Goal: Task Accomplishment & Management: Complete application form

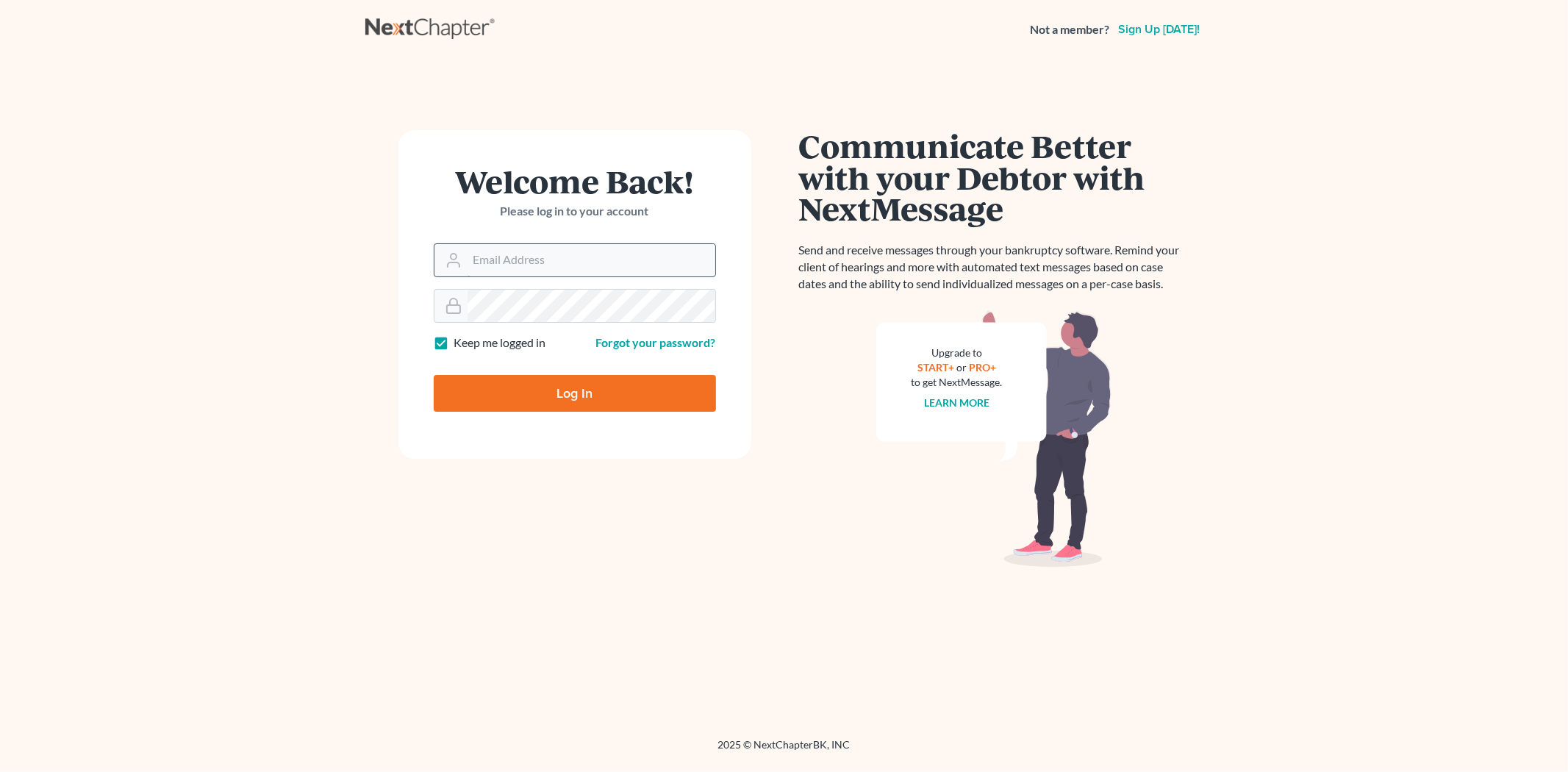
click at [495, 261] on input "Email Address" at bounding box center [592, 261] width 248 height 33
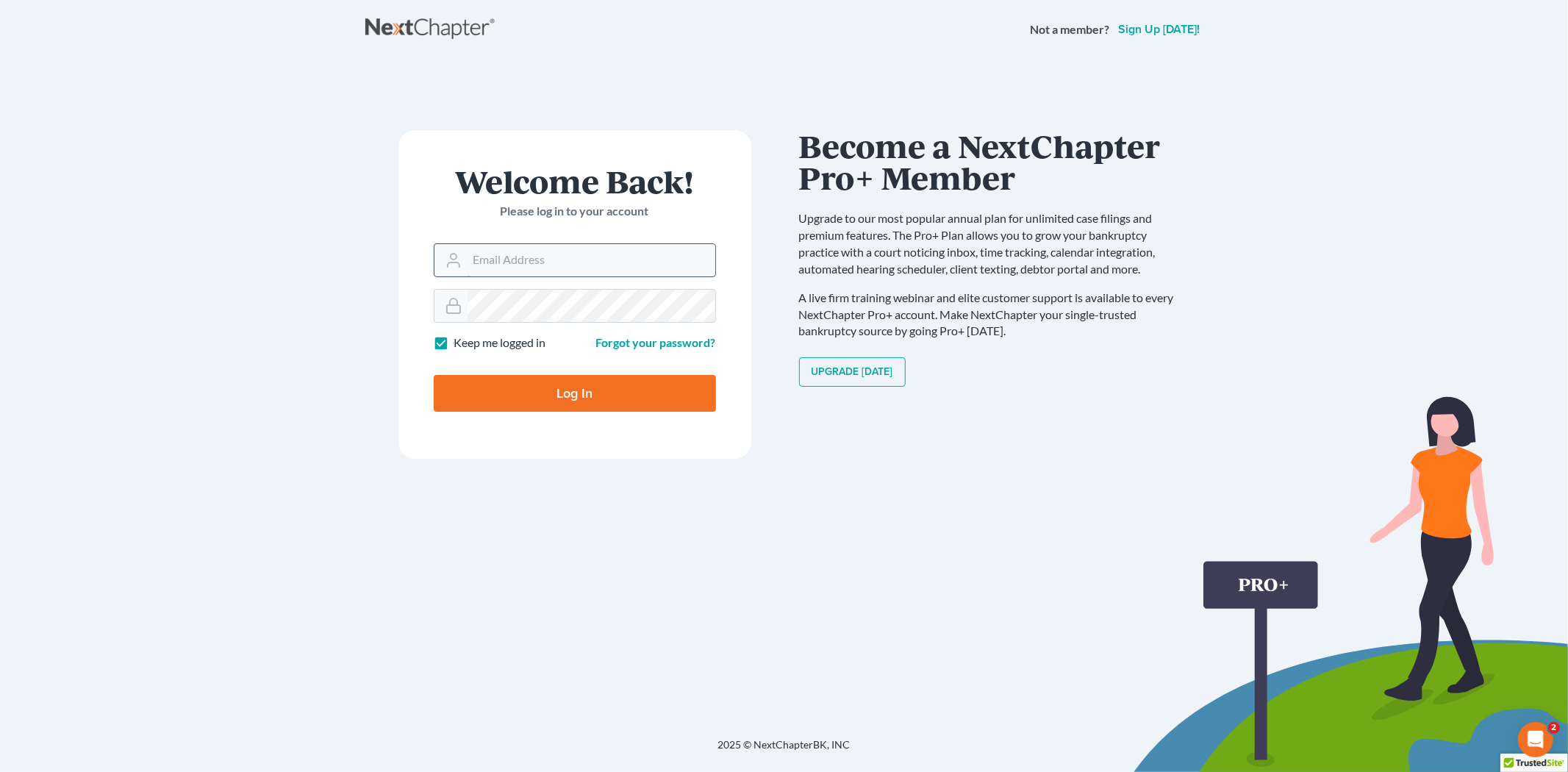
click at [523, 266] on input "Email Address" at bounding box center [592, 261] width 248 height 33
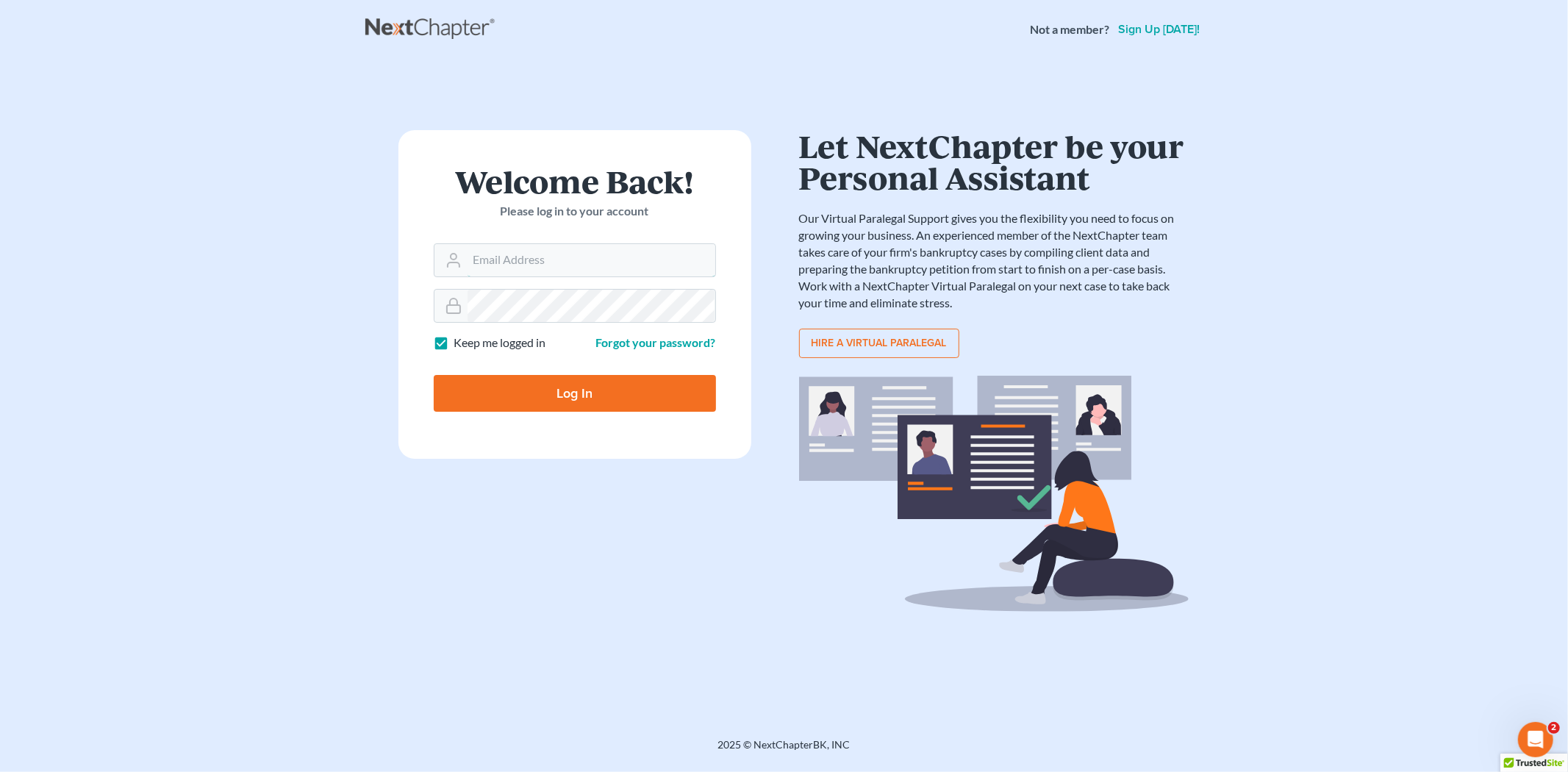
type input "[EMAIL_ADDRESS][DOMAIN_NAME]"
click at [614, 385] on input "Log In" at bounding box center [575, 393] width 282 height 37
type input "Thinking..."
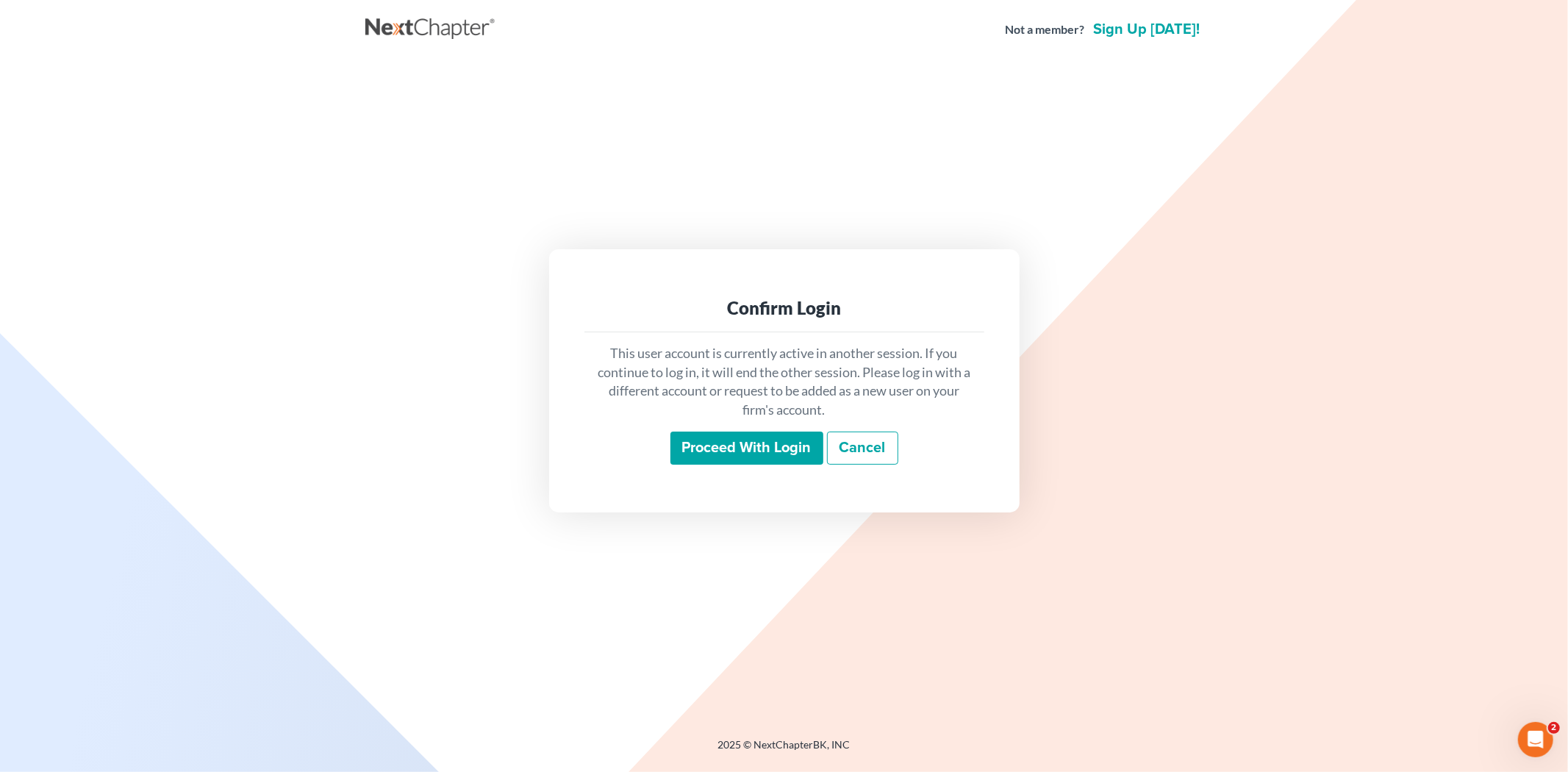
click at [700, 445] on input "Proceed with login" at bounding box center [747, 448] width 153 height 34
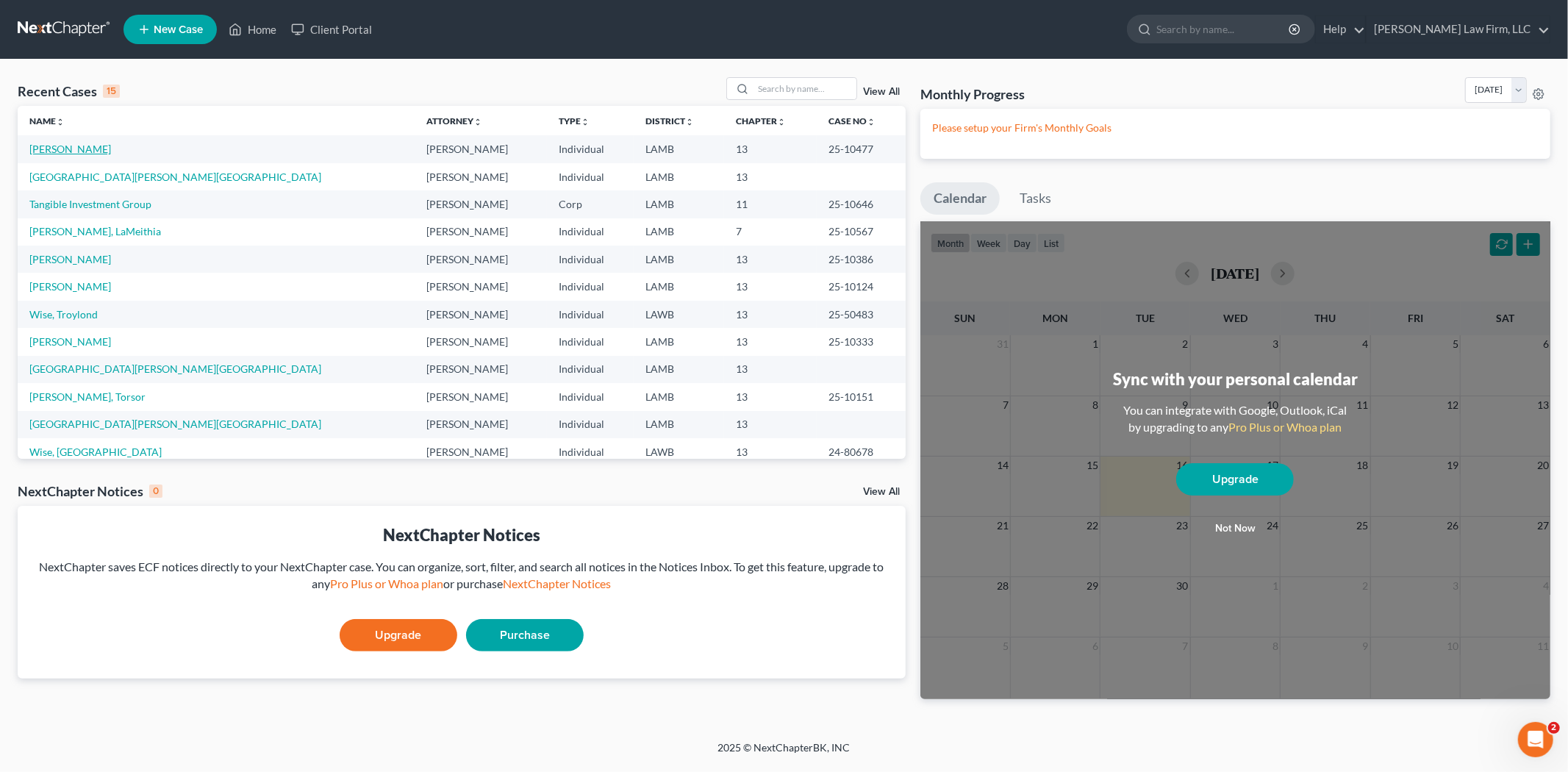
click at [86, 149] on link "[PERSON_NAME]" at bounding box center [70, 148] width 82 height 12
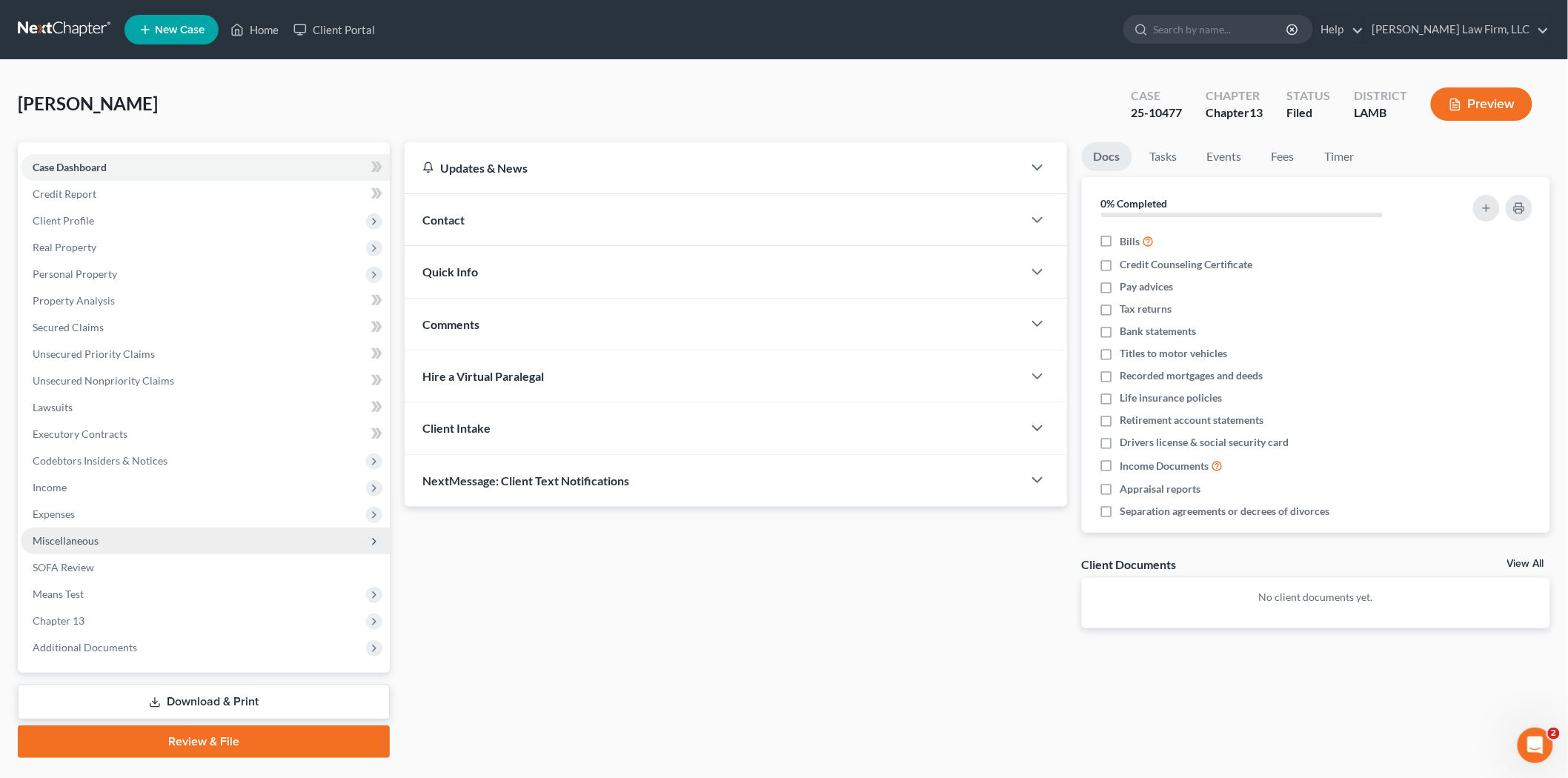
click at [106, 543] on span "Miscellaneous" at bounding box center [204, 542] width 369 height 27
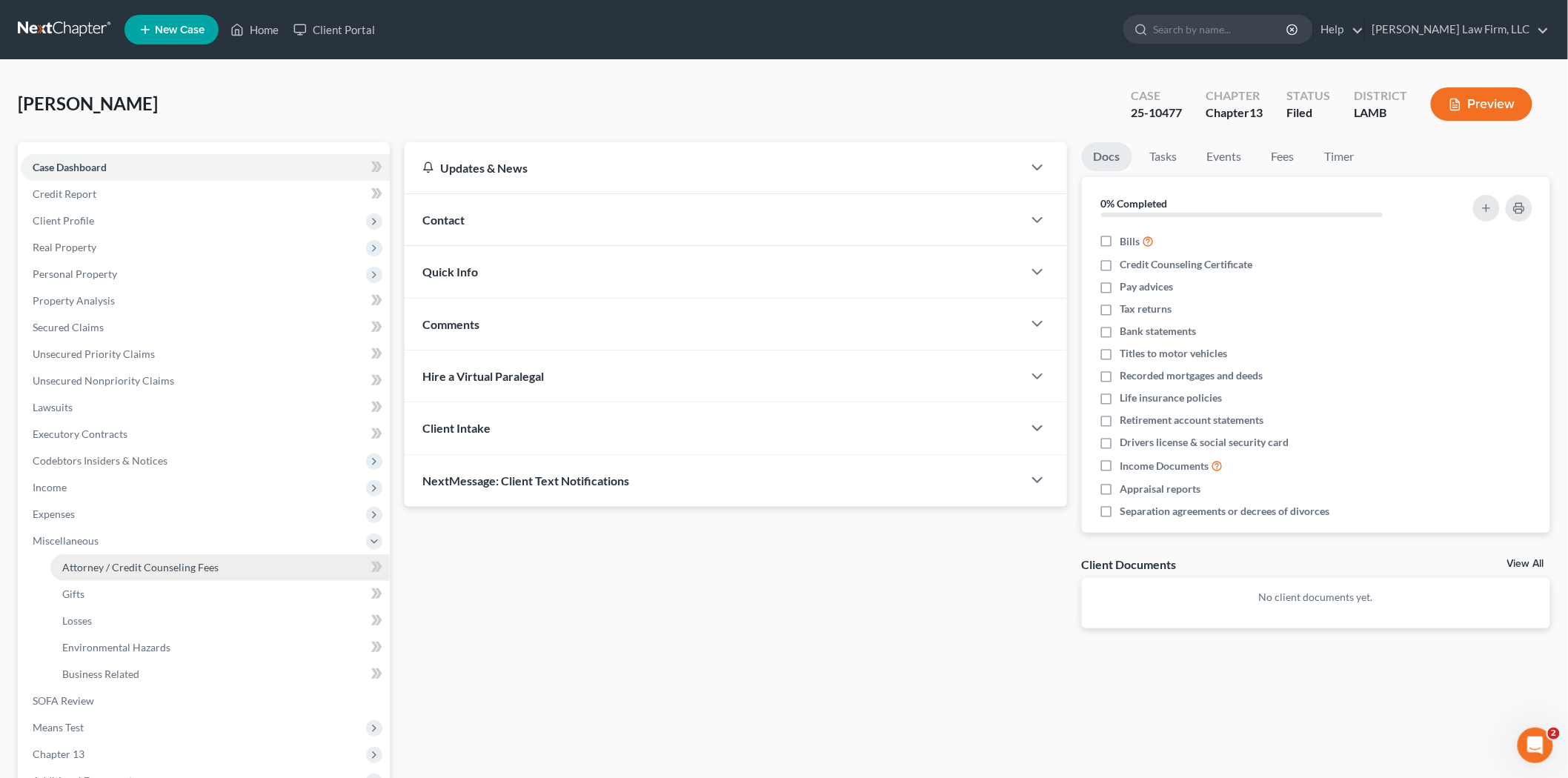
click at [105, 566] on span "Attorney / Credit Counseling Fees" at bounding box center [139, 567] width 156 height 13
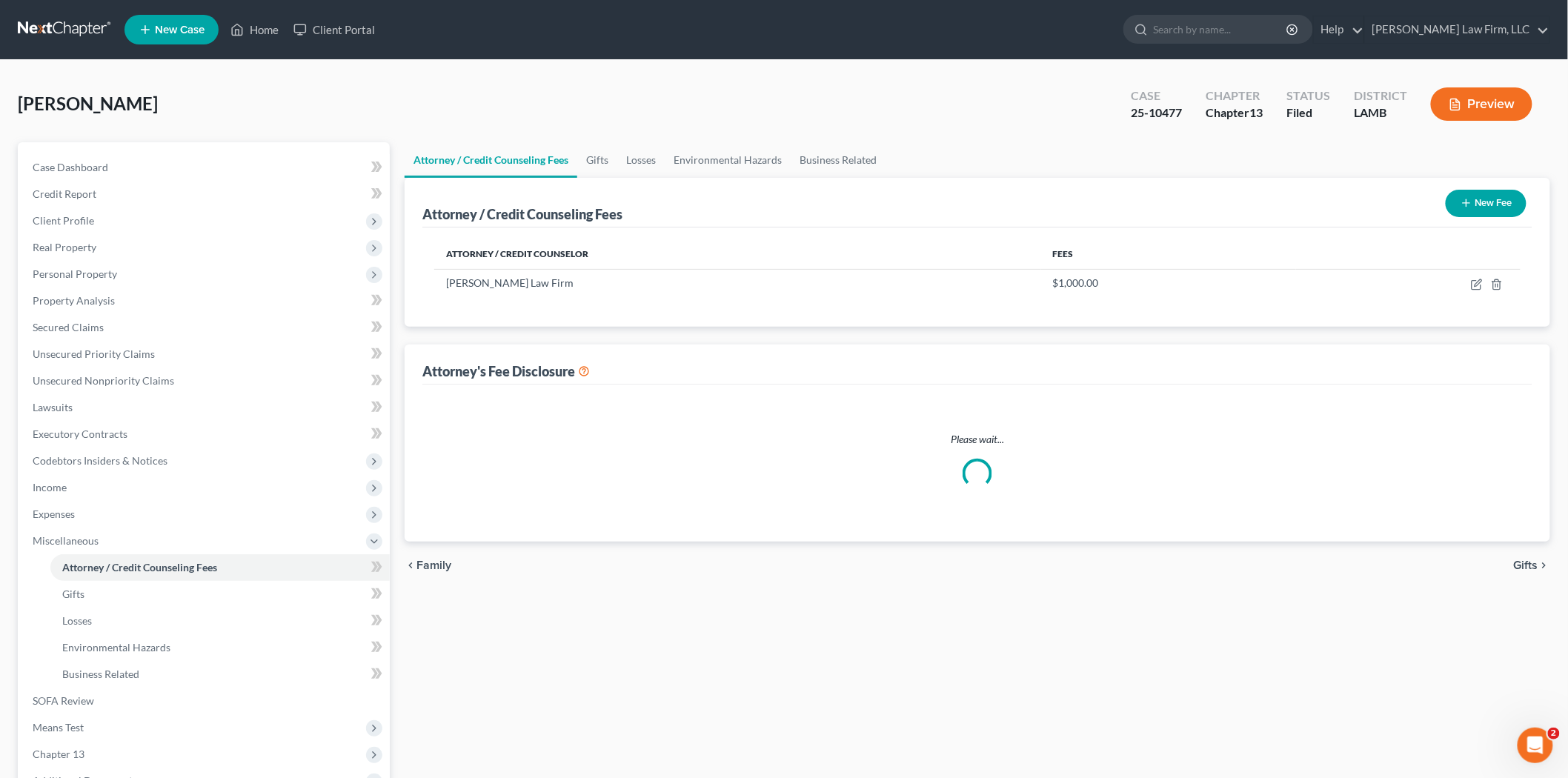
select select "0"
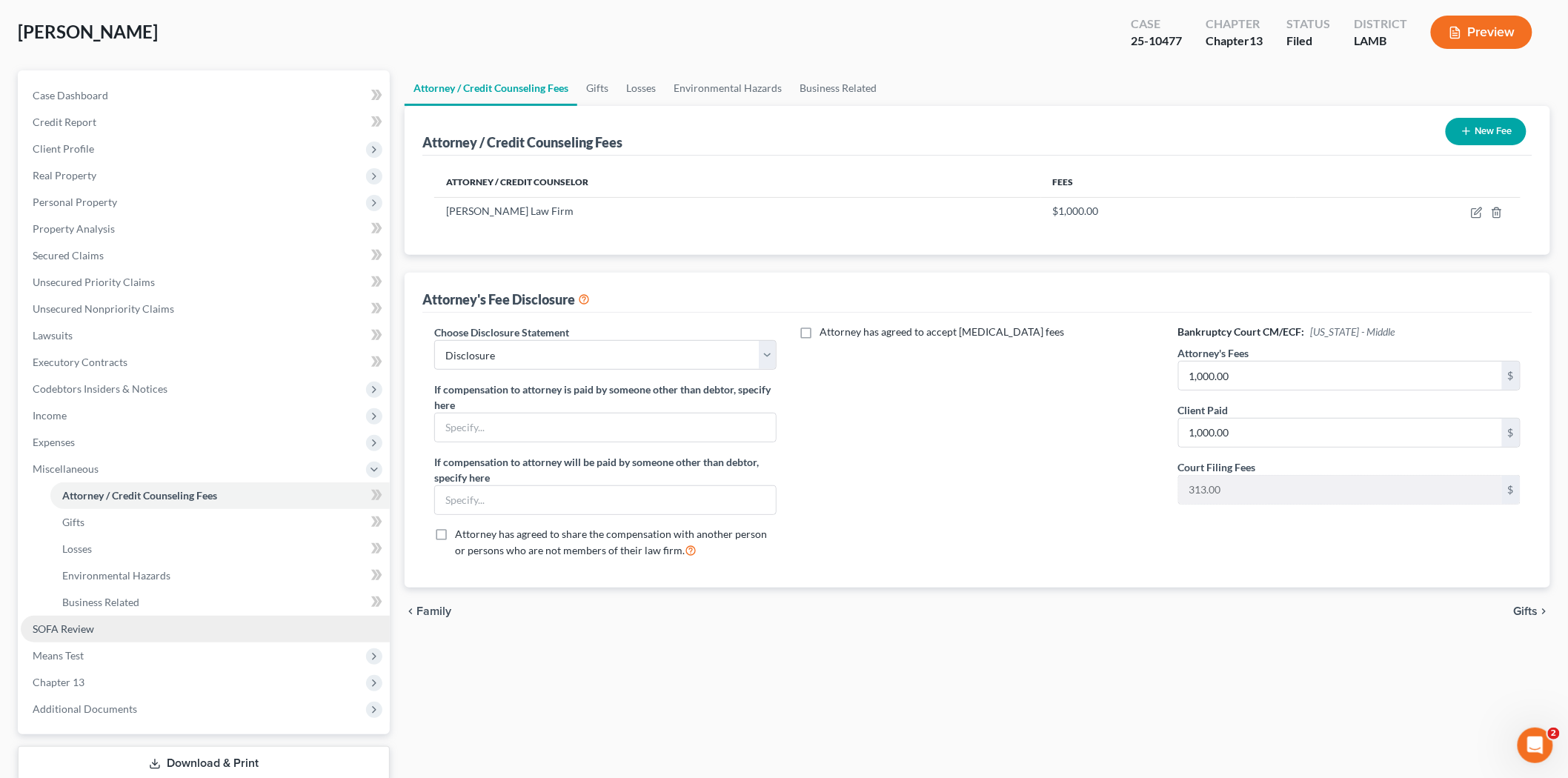
scroll to position [168, 0]
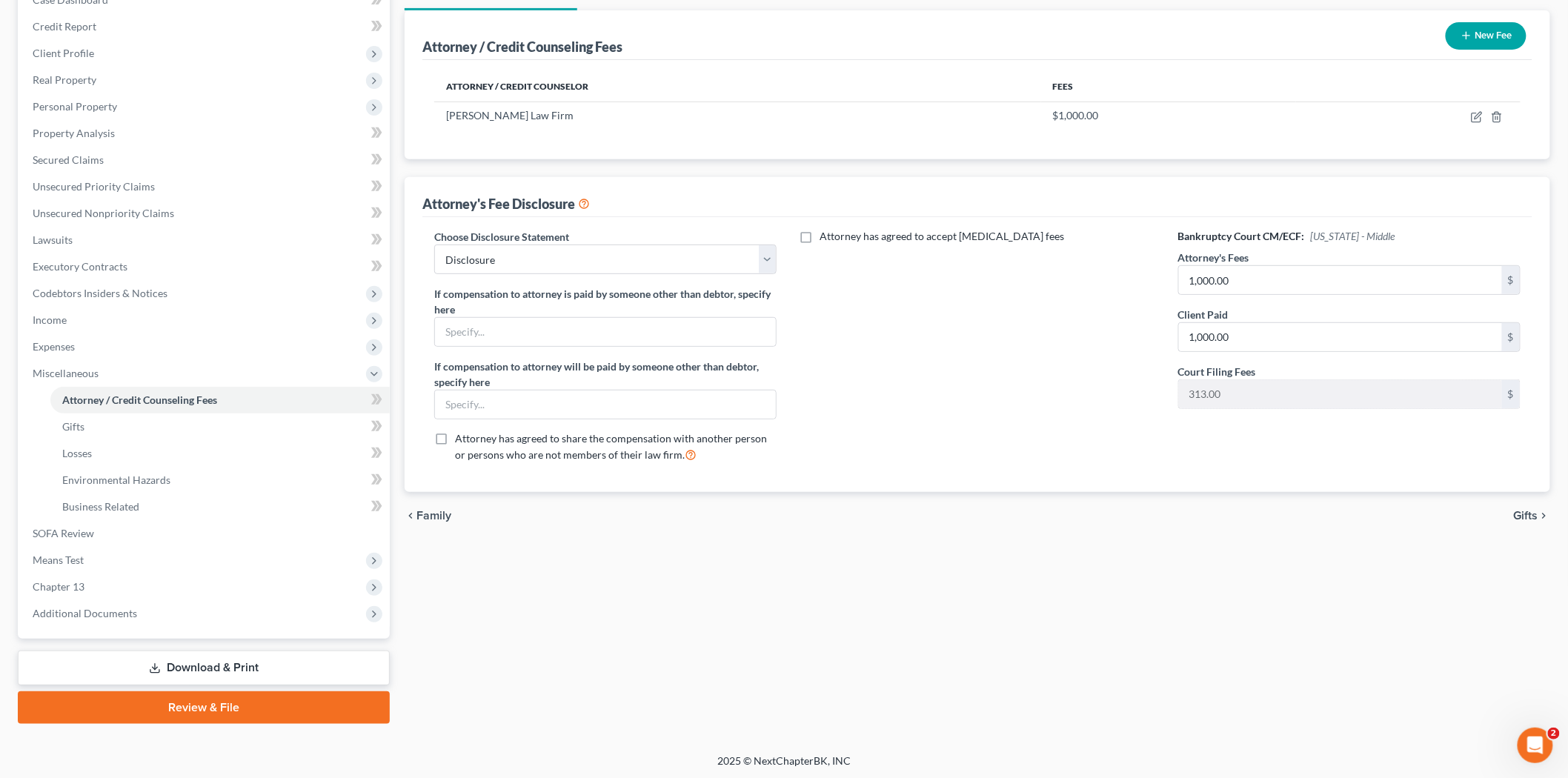
click at [216, 668] on link "Download & Print" at bounding box center [203, 669] width 372 height 35
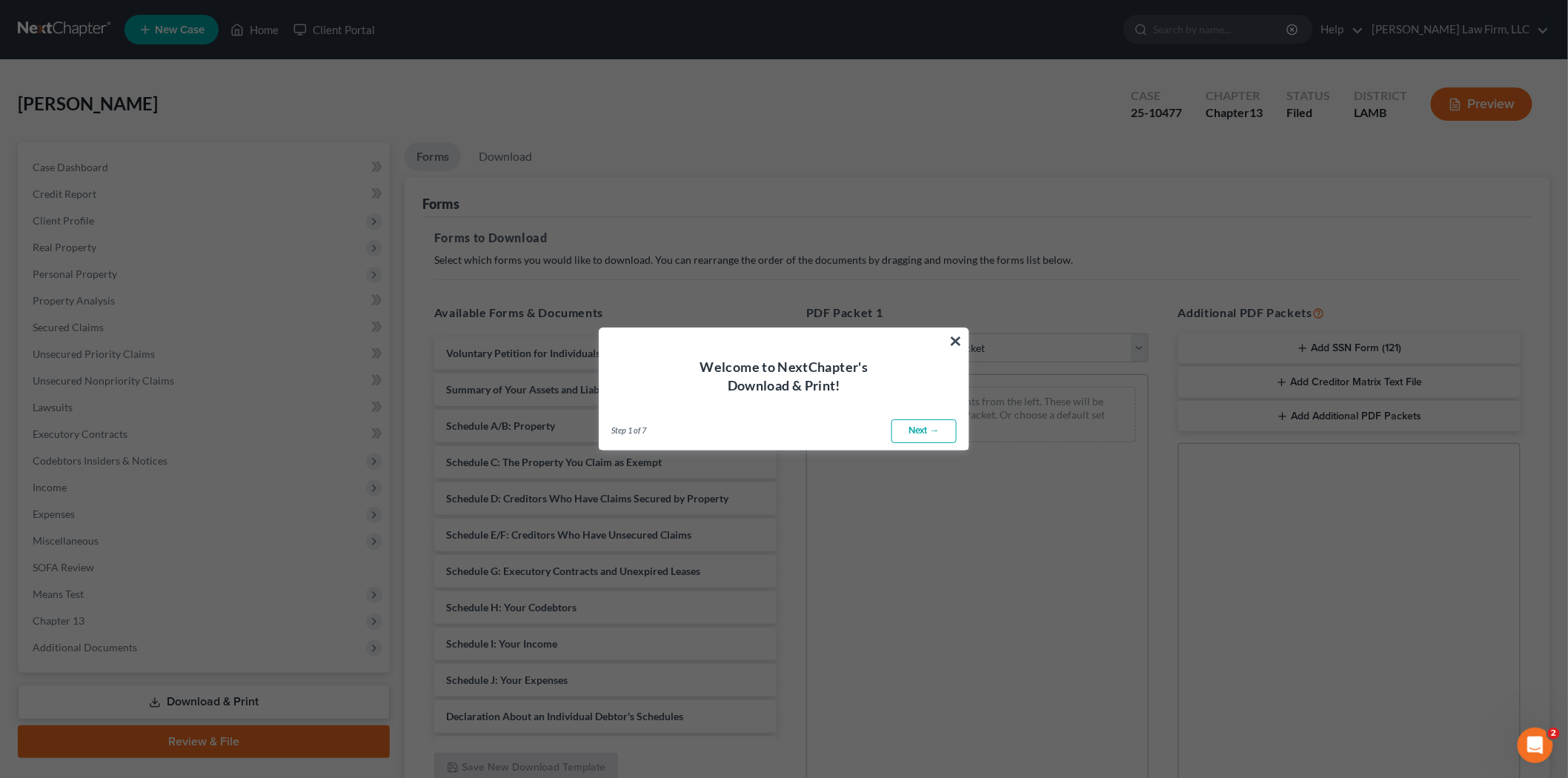
click at [919, 428] on link "Next →" at bounding box center [924, 431] width 65 height 23
select select "0"
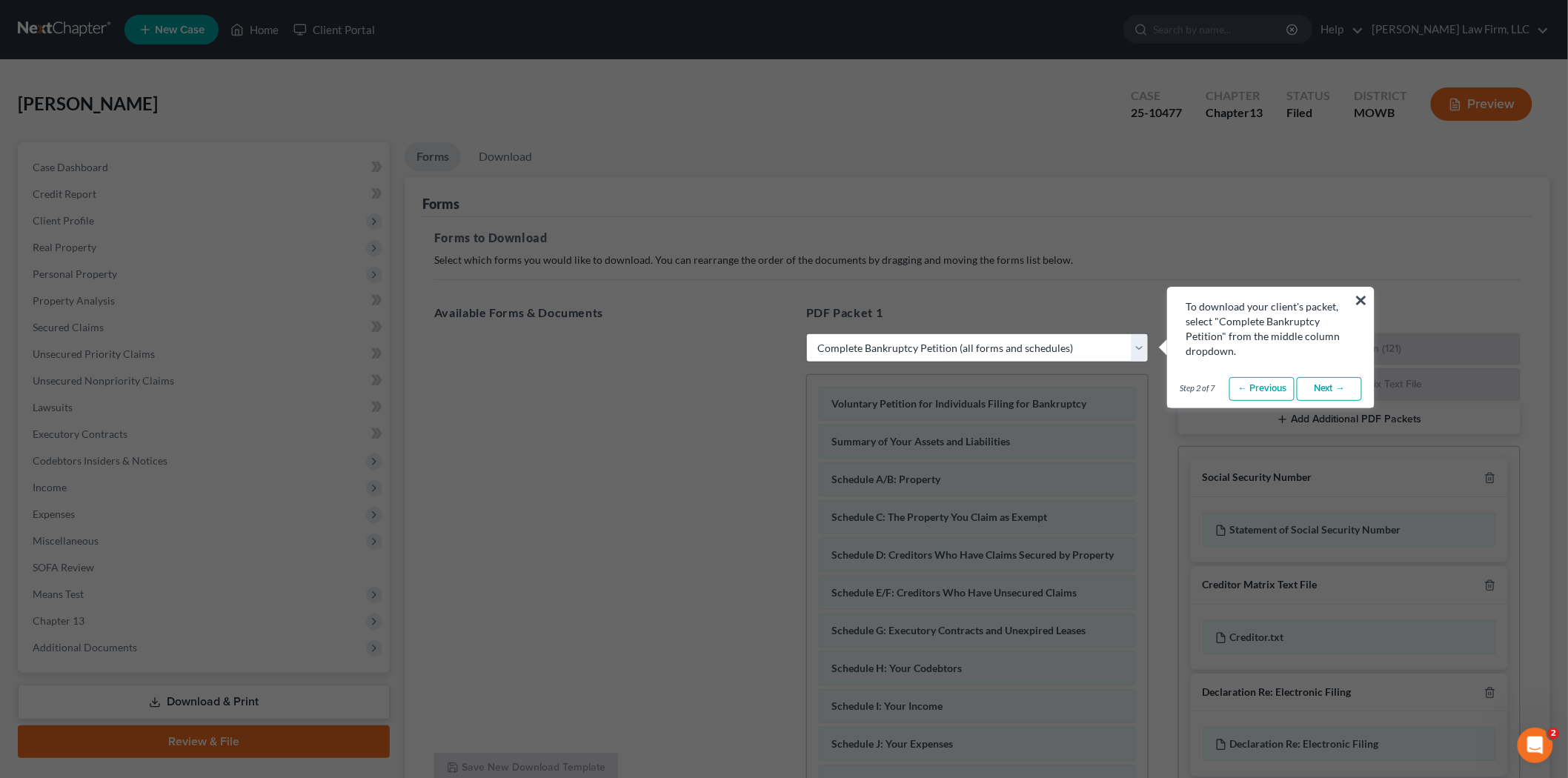
click at [1324, 395] on link "Next →" at bounding box center [1329, 389] width 65 height 23
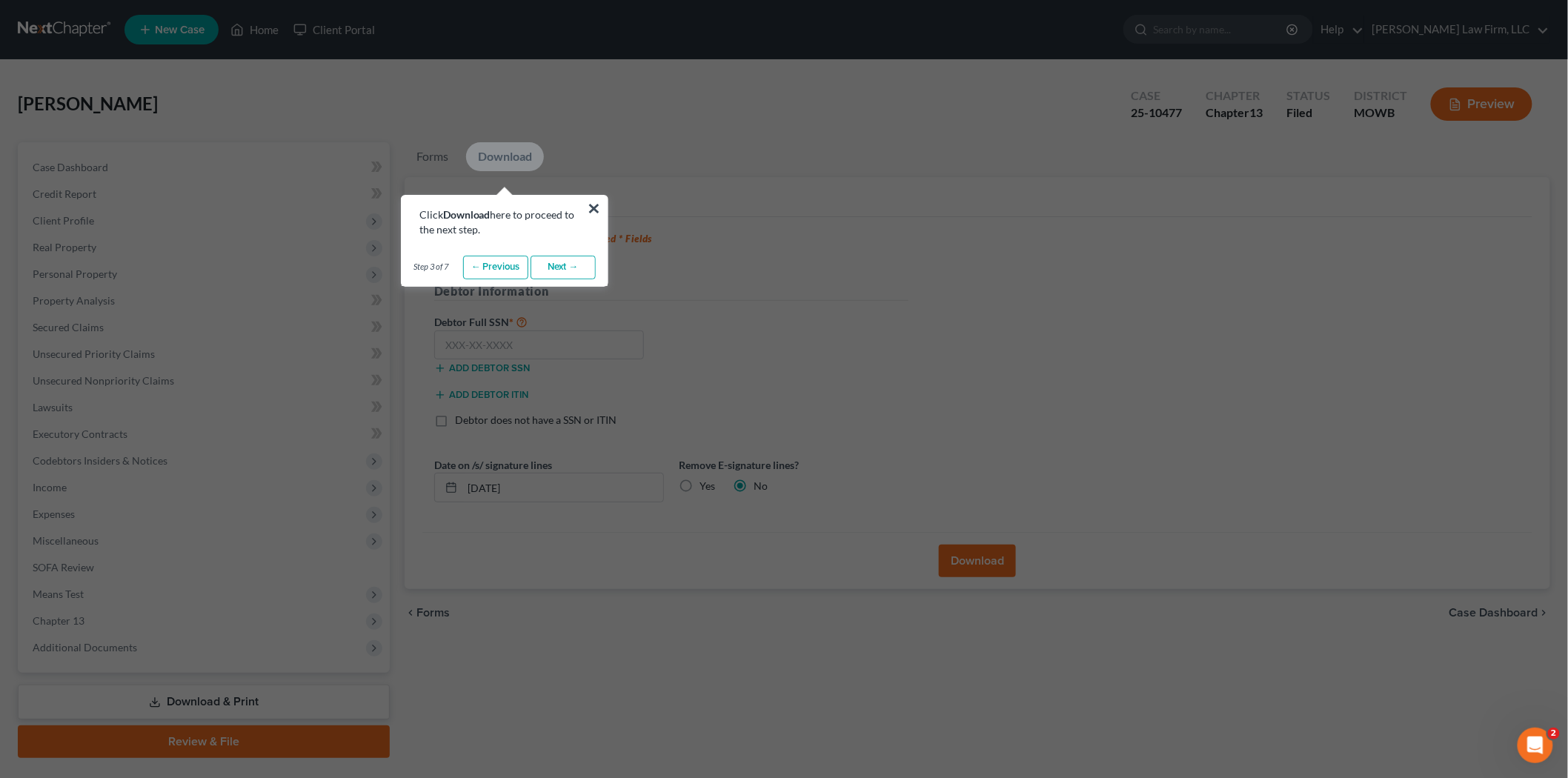
click at [574, 266] on link "Next →" at bounding box center [563, 267] width 65 height 23
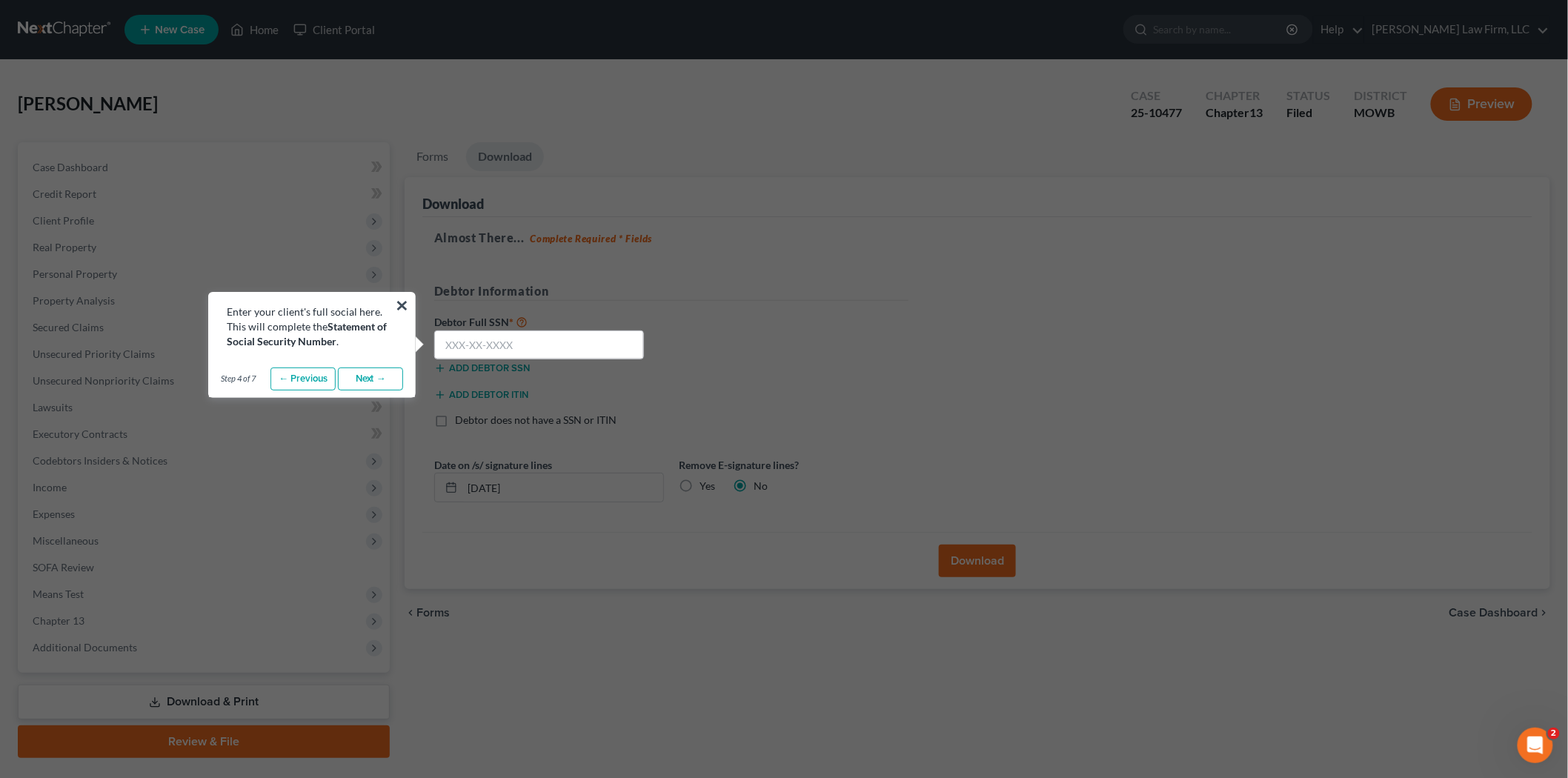
click at [351, 381] on link "Next →" at bounding box center [370, 380] width 65 height 23
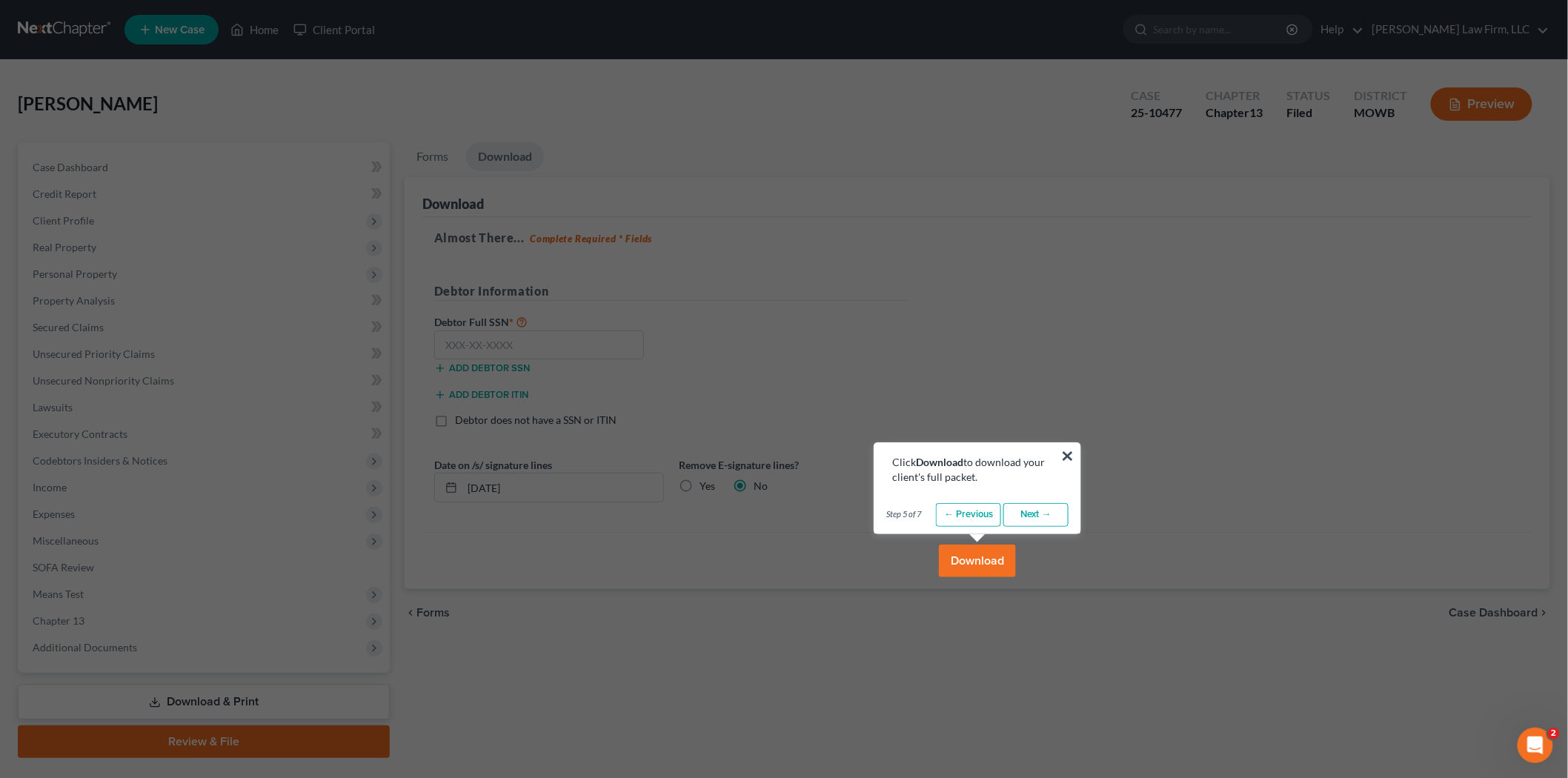
click at [971, 556] on button "Download" at bounding box center [977, 561] width 77 height 33
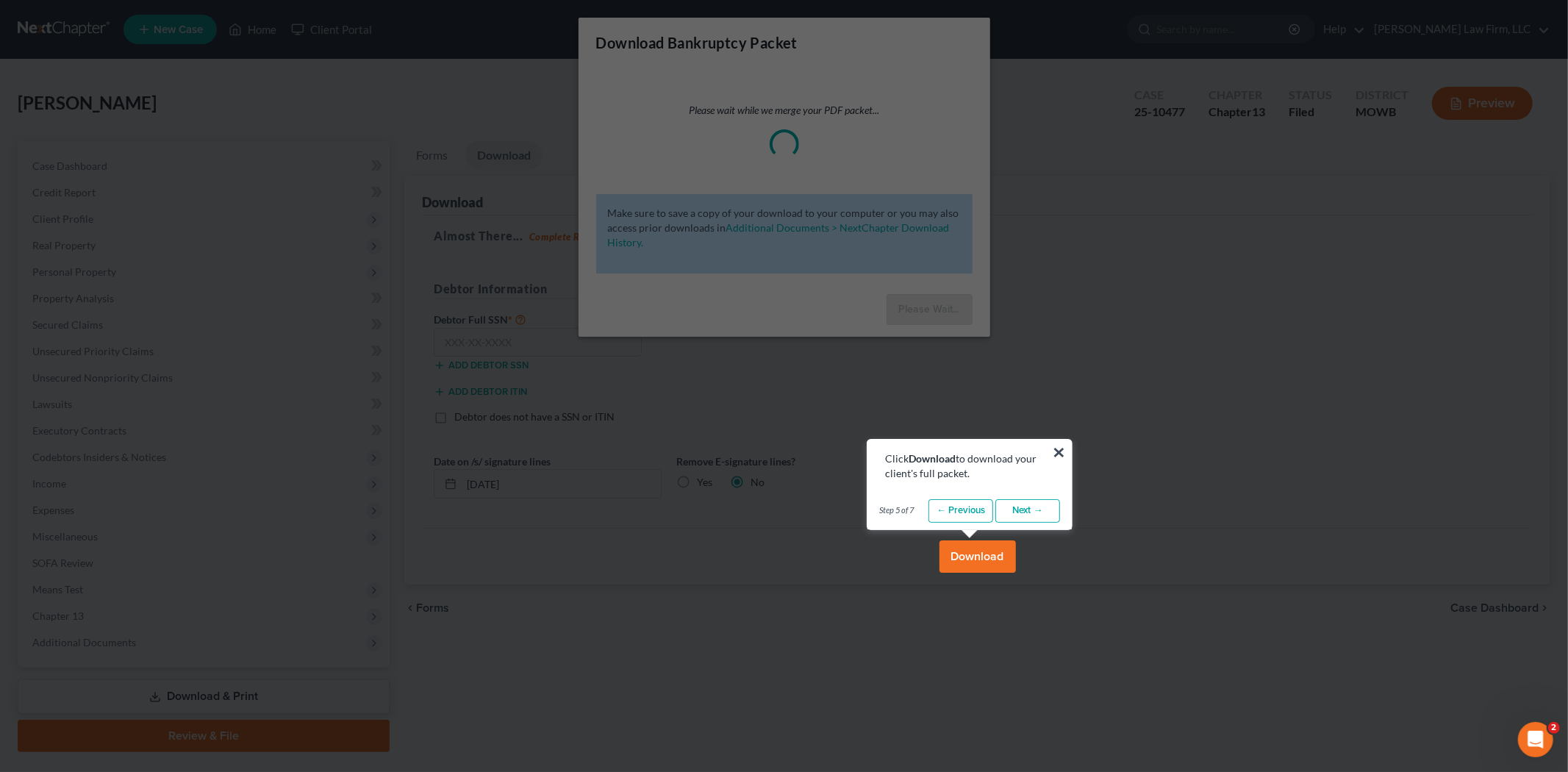
click at [1037, 510] on link "Next →" at bounding box center [1027, 511] width 64 height 23
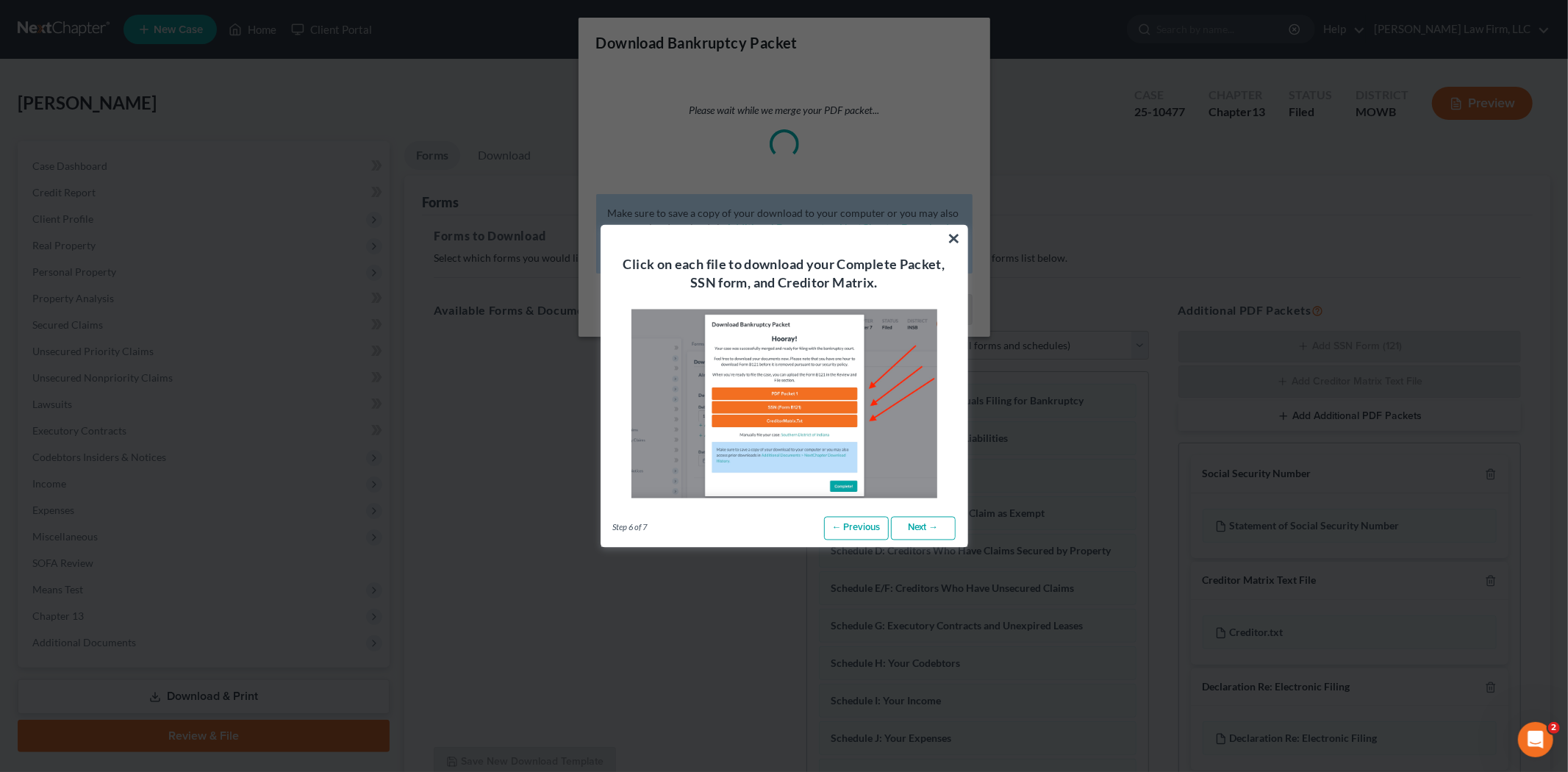
click at [934, 525] on link "Next →" at bounding box center [922, 529] width 64 height 23
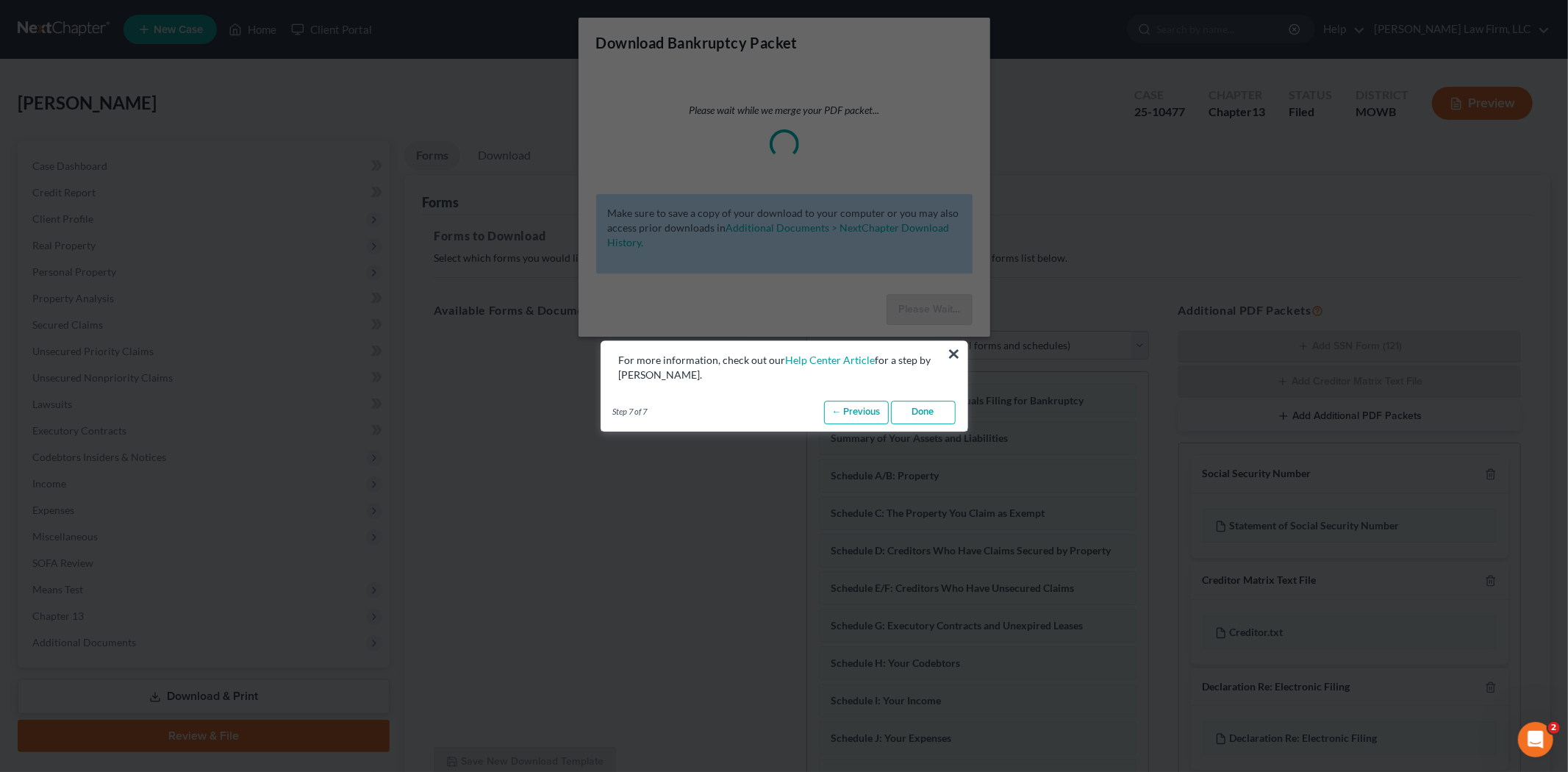
click at [921, 409] on link "Done" at bounding box center [922, 412] width 64 height 23
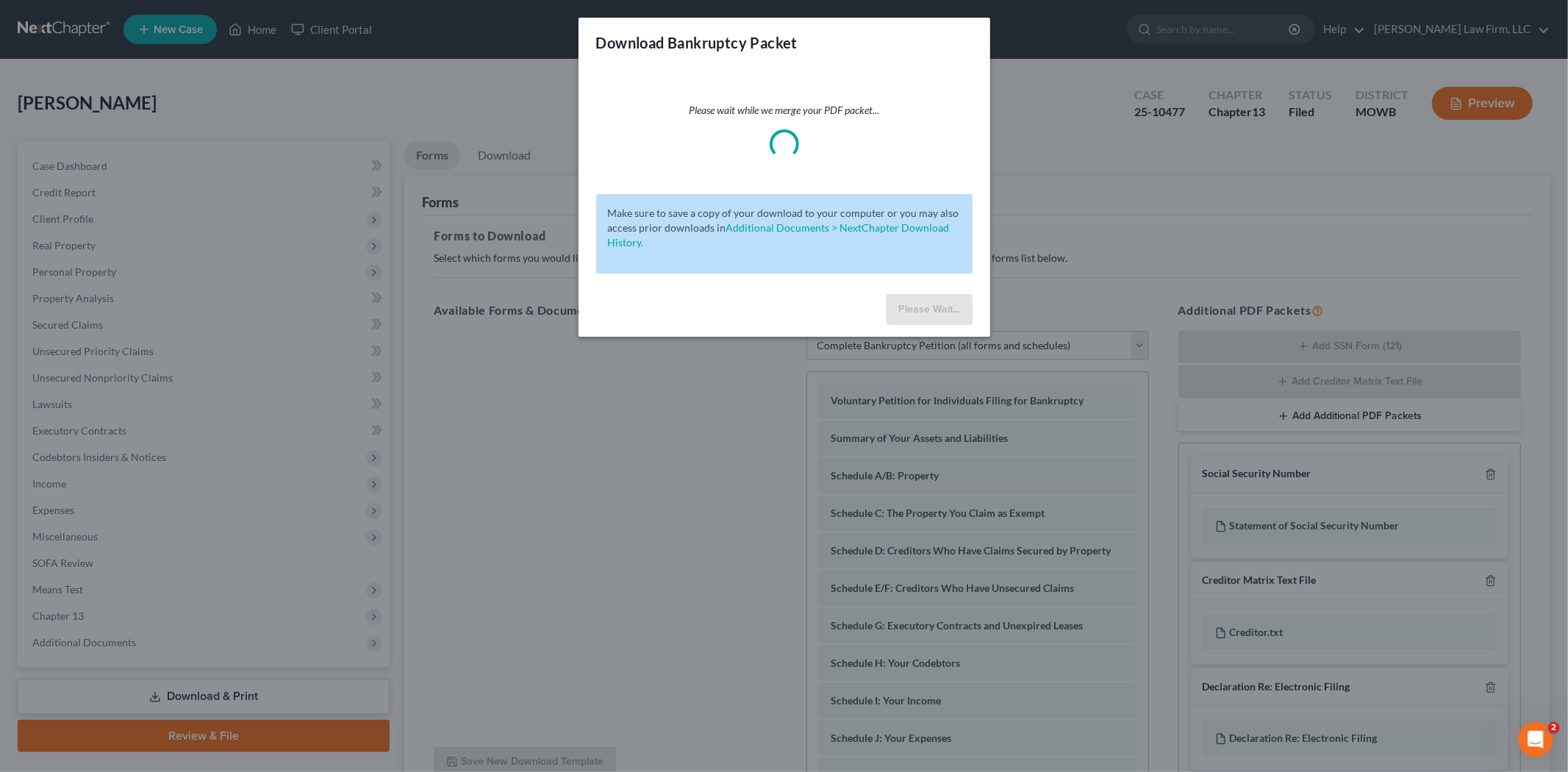
select select "0"
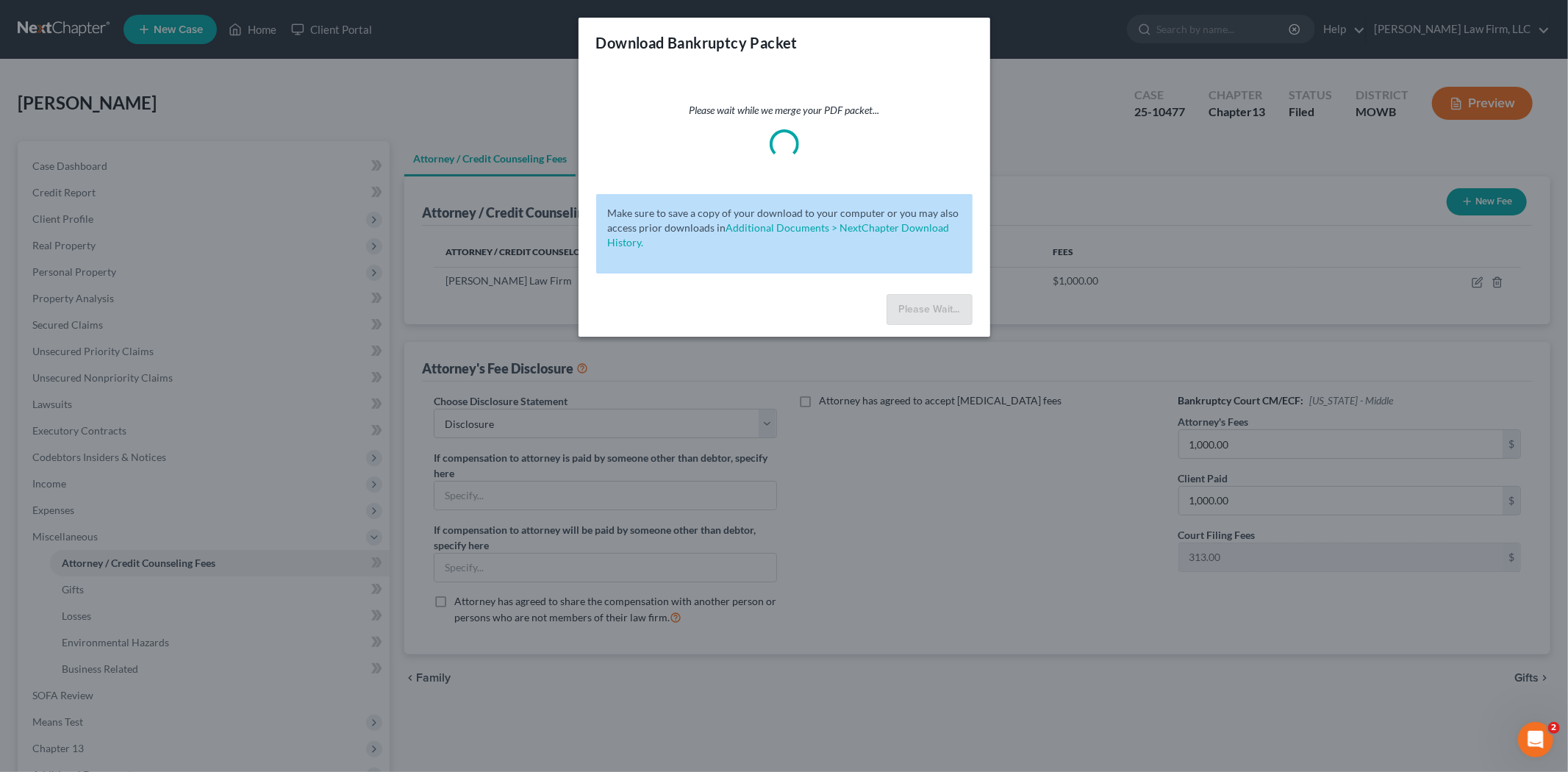
scroll to position [34, 0]
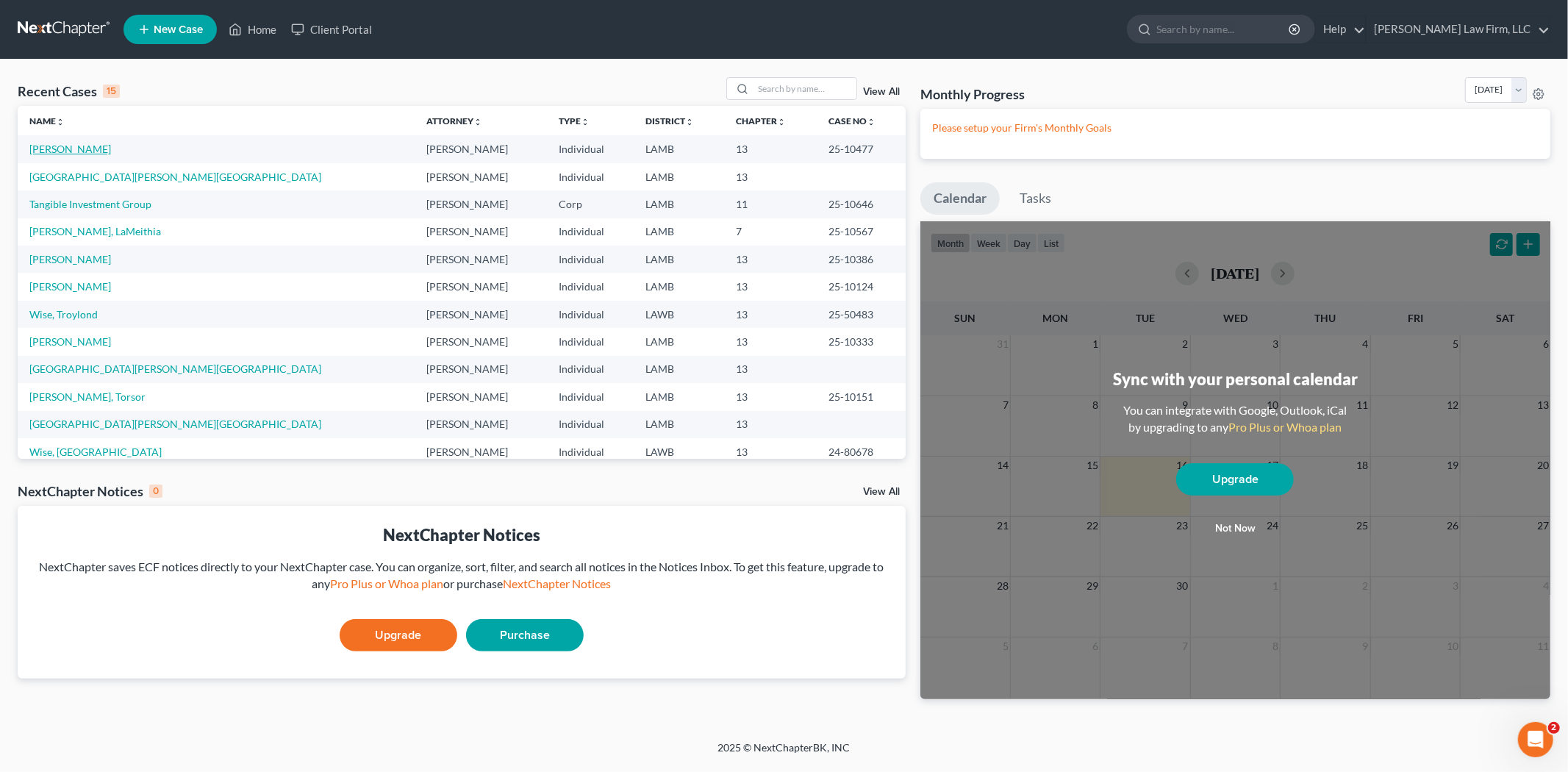
click at [45, 149] on link "[PERSON_NAME]" at bounding box center [70, 148] width 82 height 12
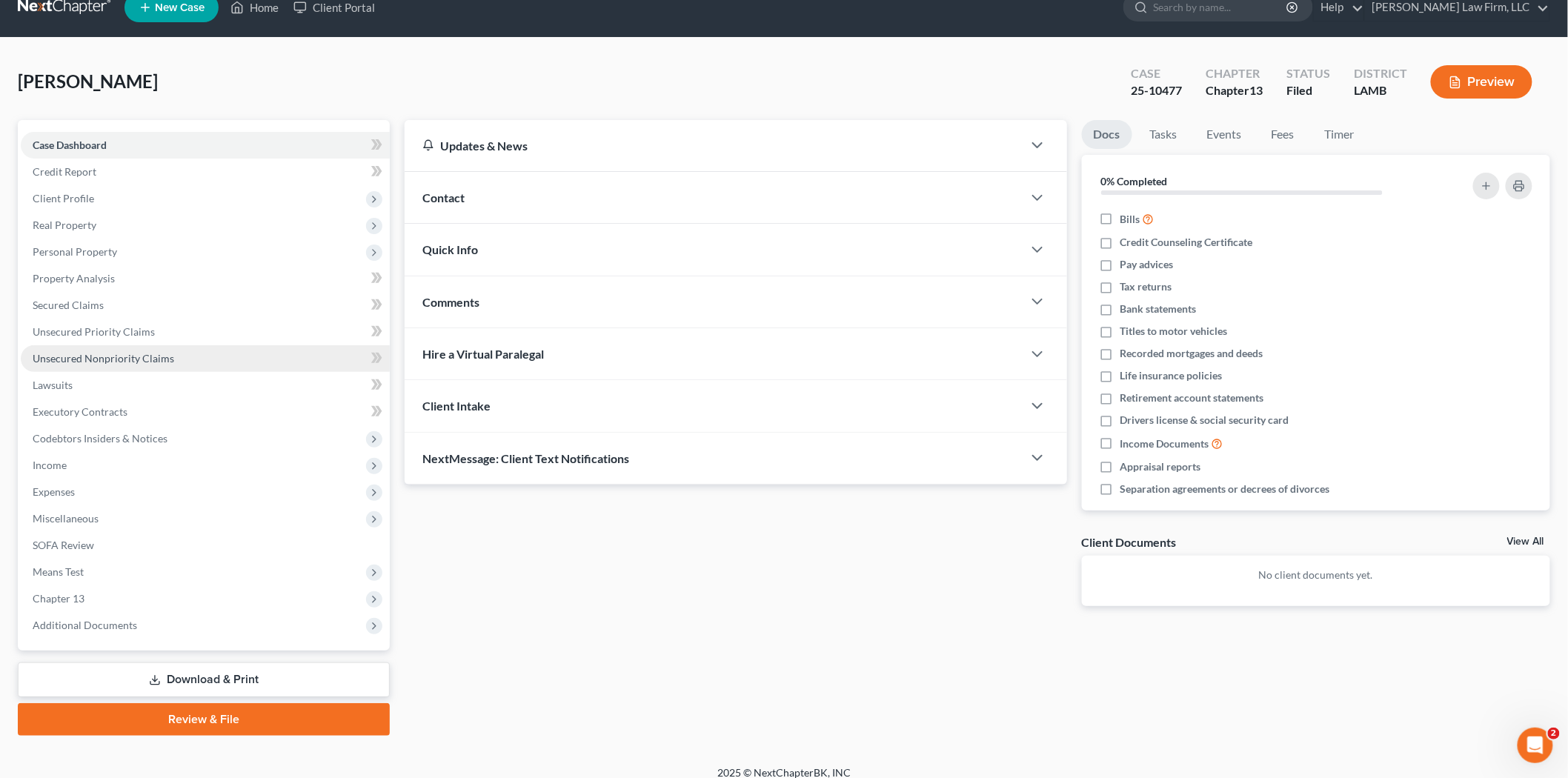
scroll to position [34, 0]
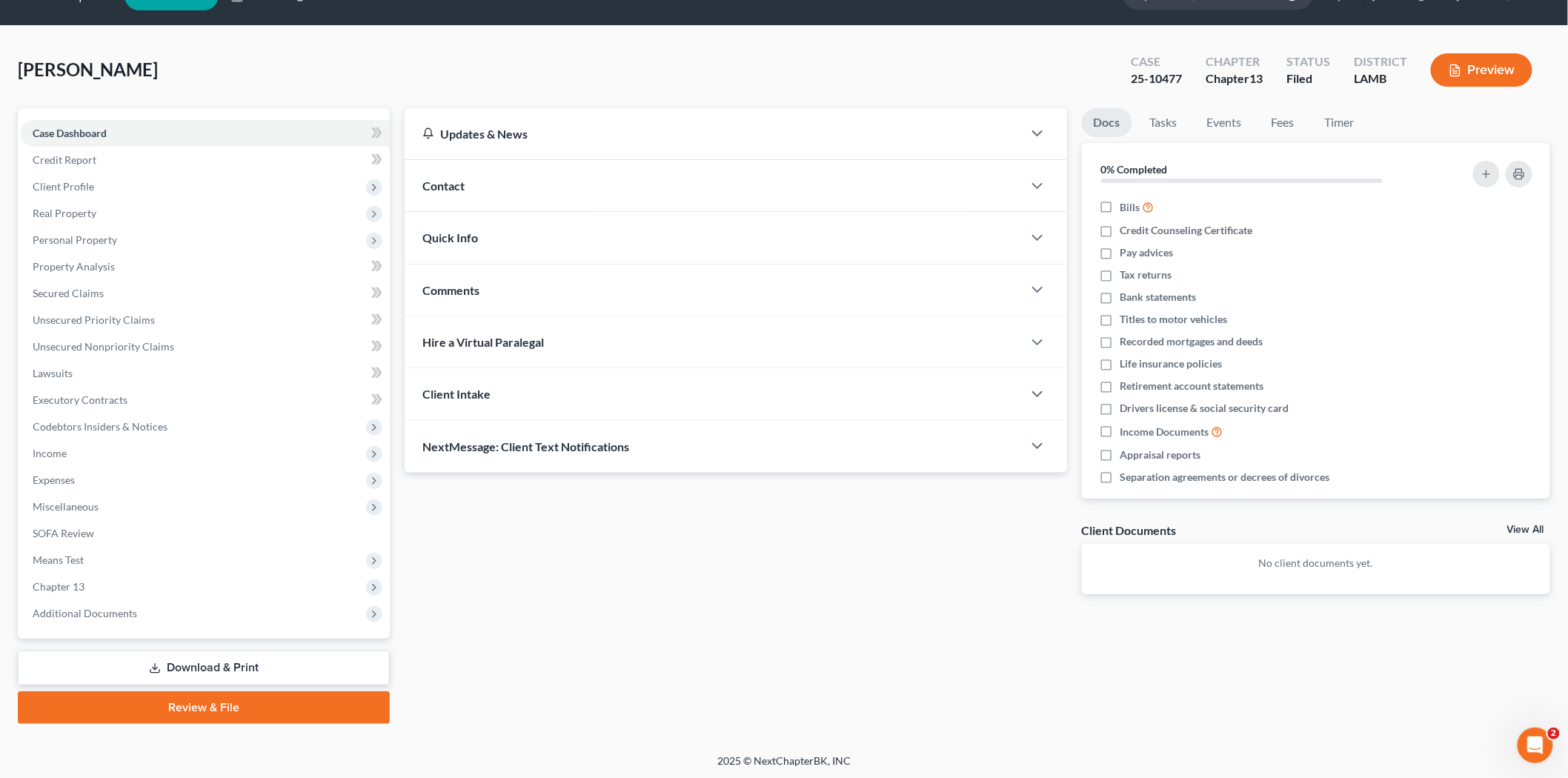
click at [205, 665] on link "Download & Print" at bounding box center [203, 669] width 372 height 35
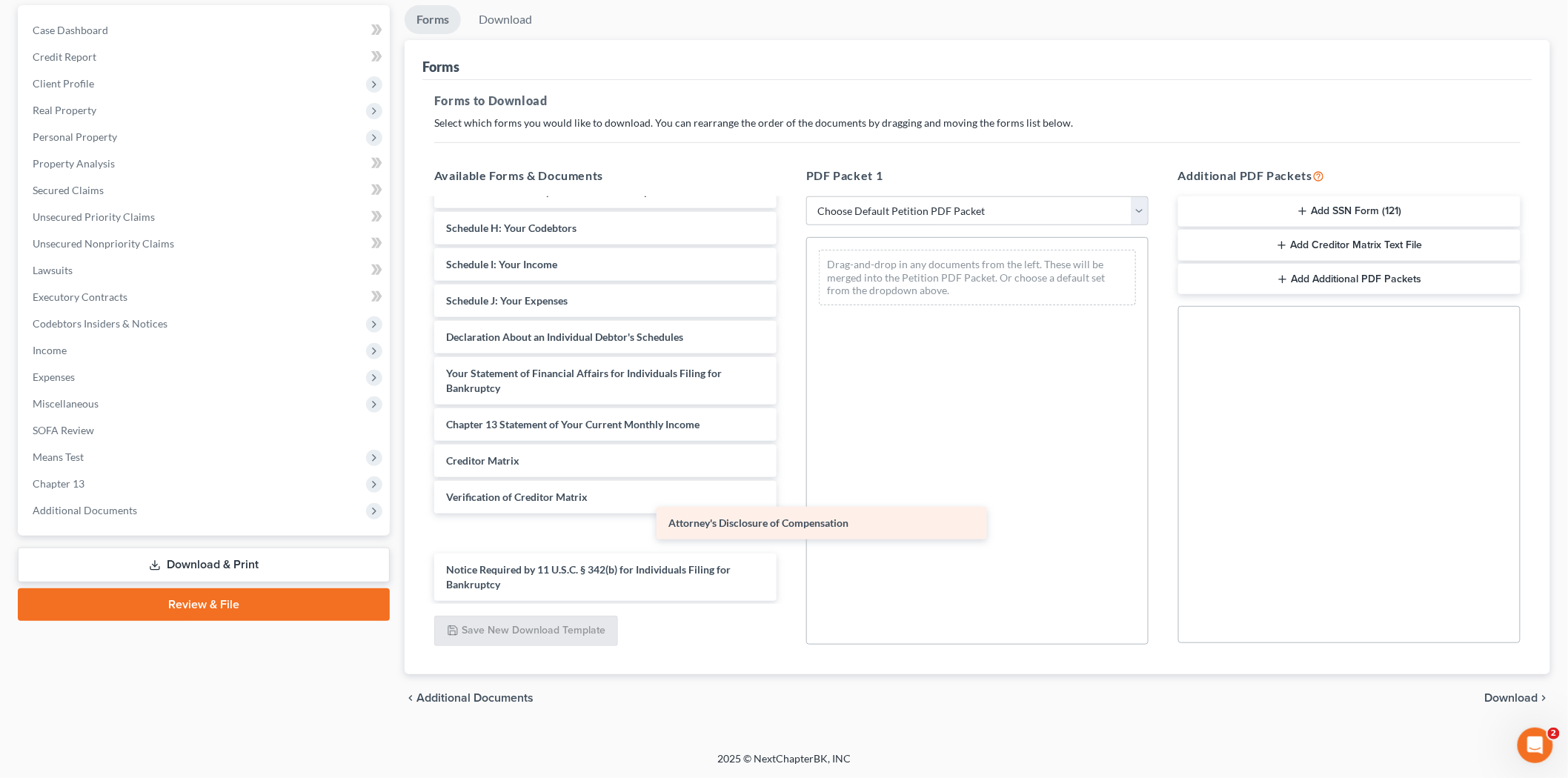
scroll to position [206, 0]
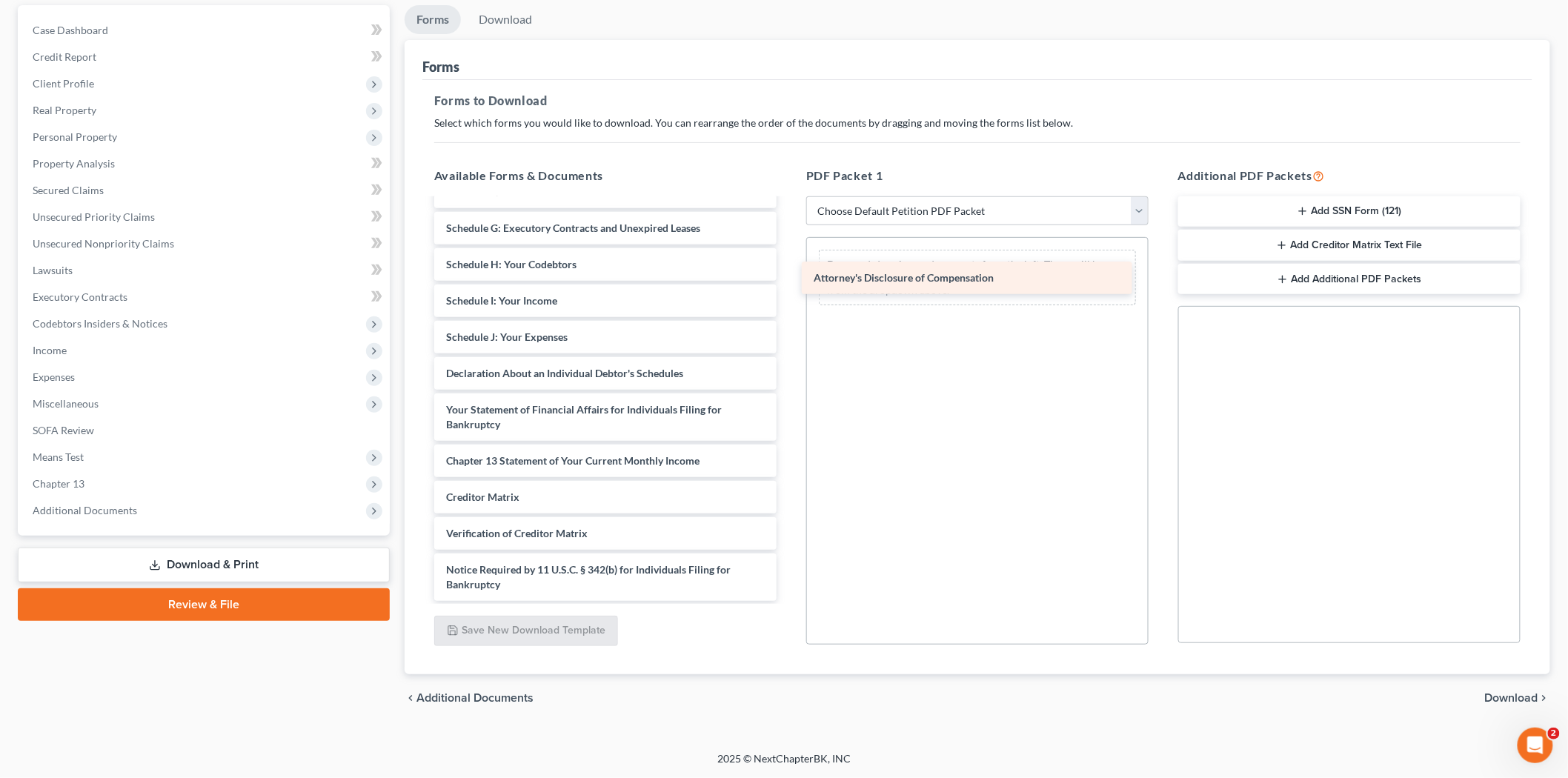
drag, startPoint x: 557, startPoint y: 581, endPoint x: 924, endPoint y: 276, distance: 477.2
click at [788, 276] on div "Attorney's Disclosure of Compensation Voluntary Petition for Individuals Filing…" at bounding box center [605, 297] width 366 height 607
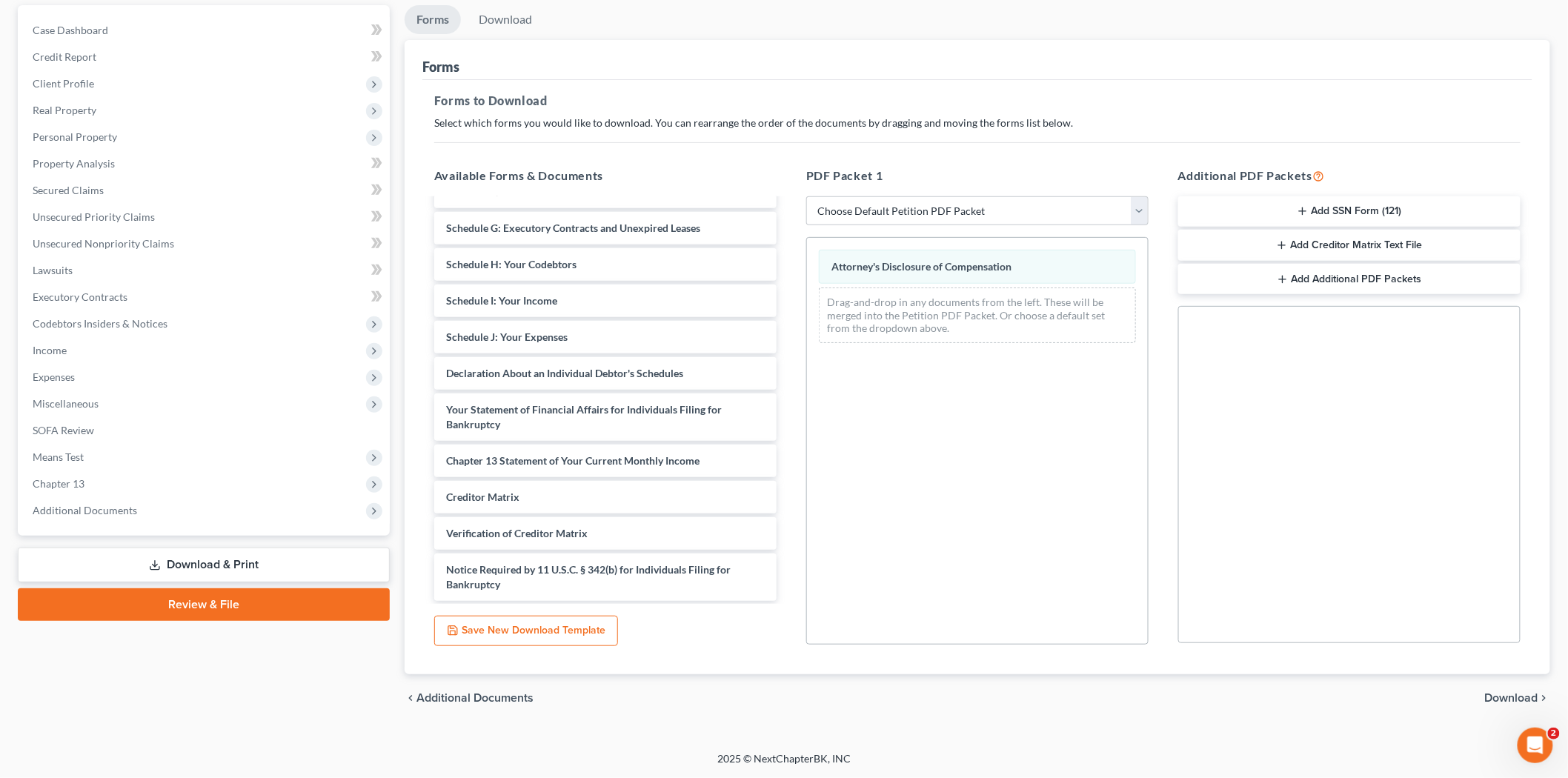
click at [1505, 693] on span "Download" at bounding box center [1511, 699] width 53 height 12
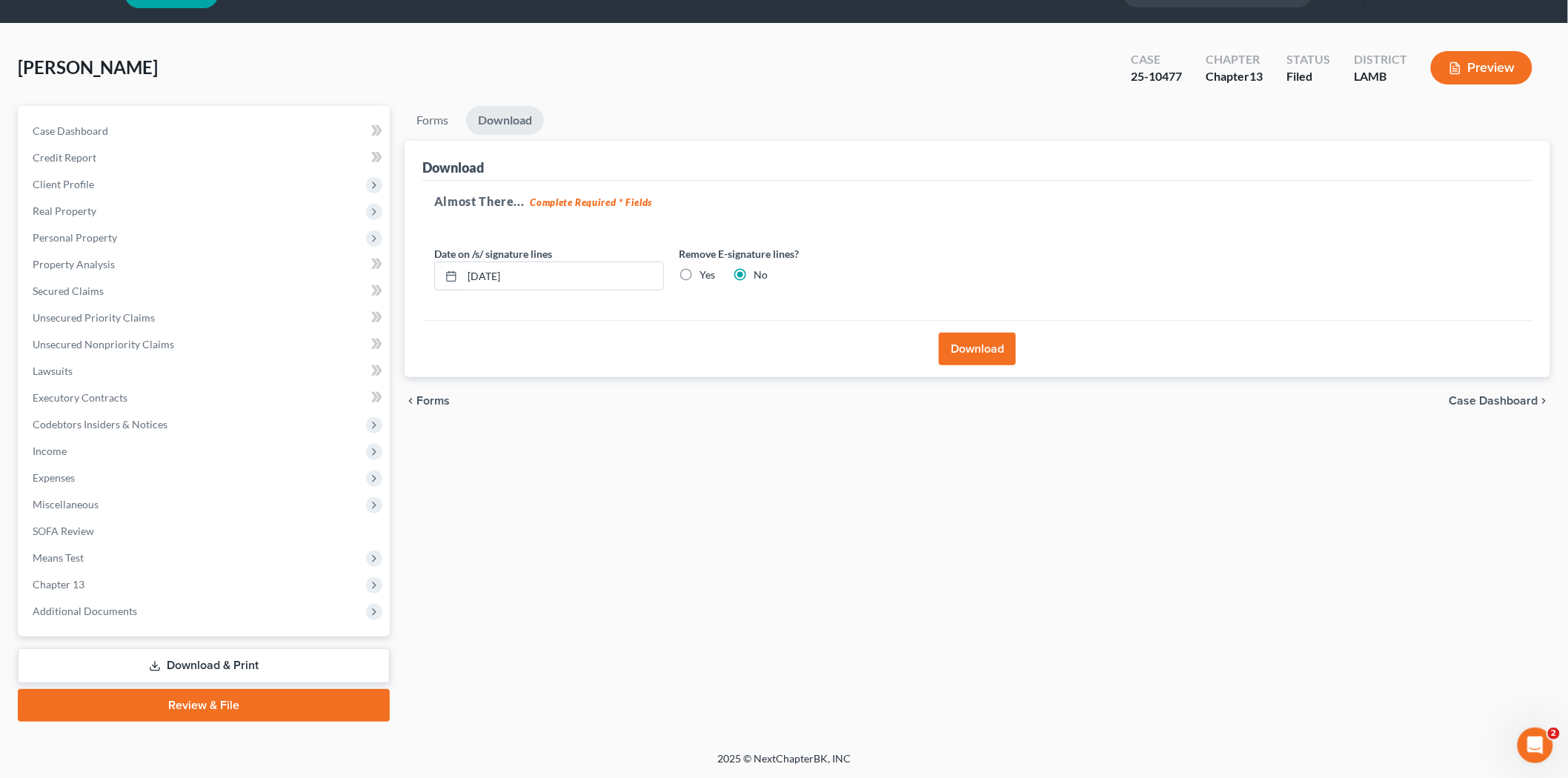
scroll to position [34, 0]
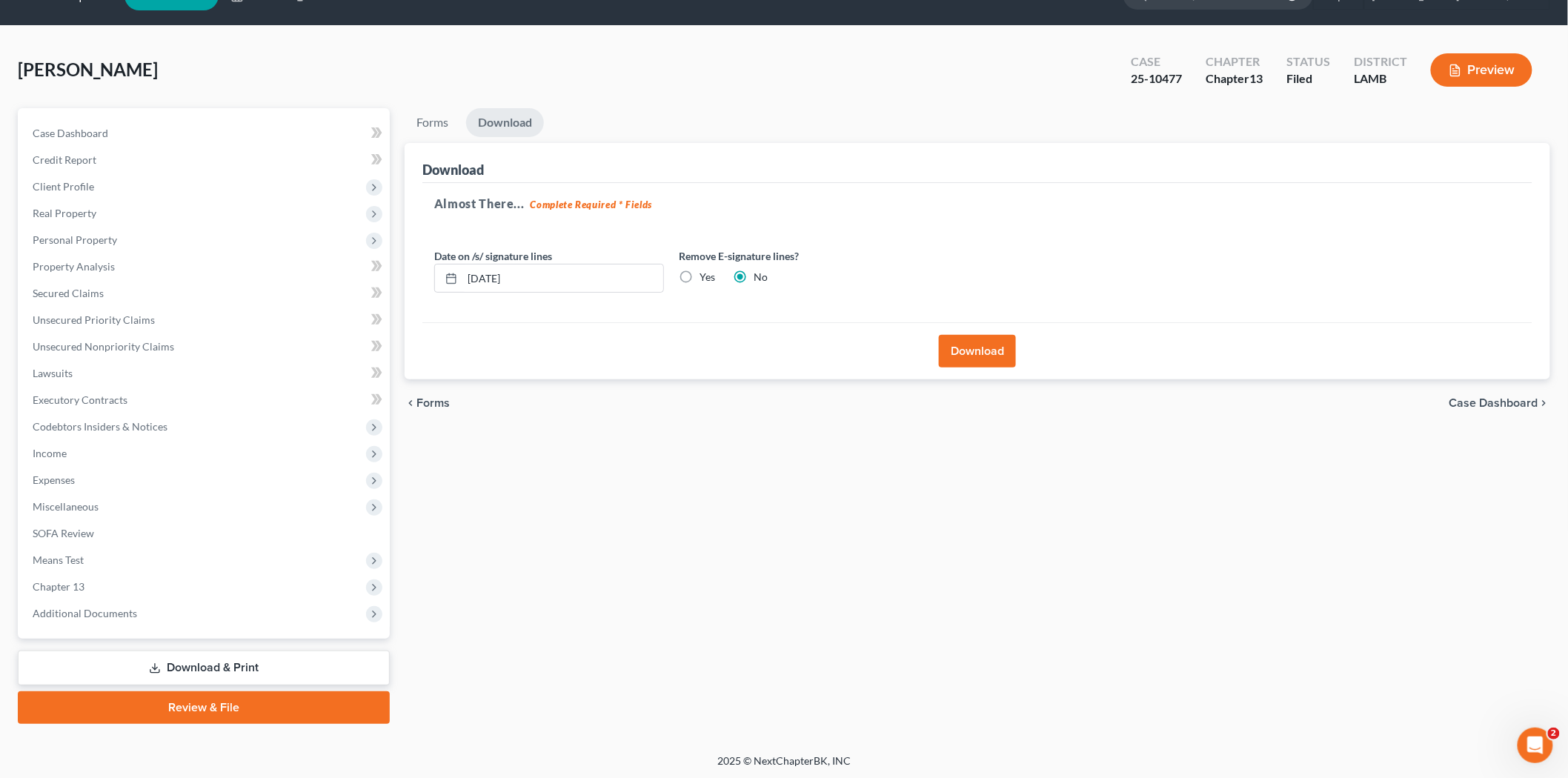
click at [986, 350] on button "Download" at bounding box center [977, 352] width 77 height 33
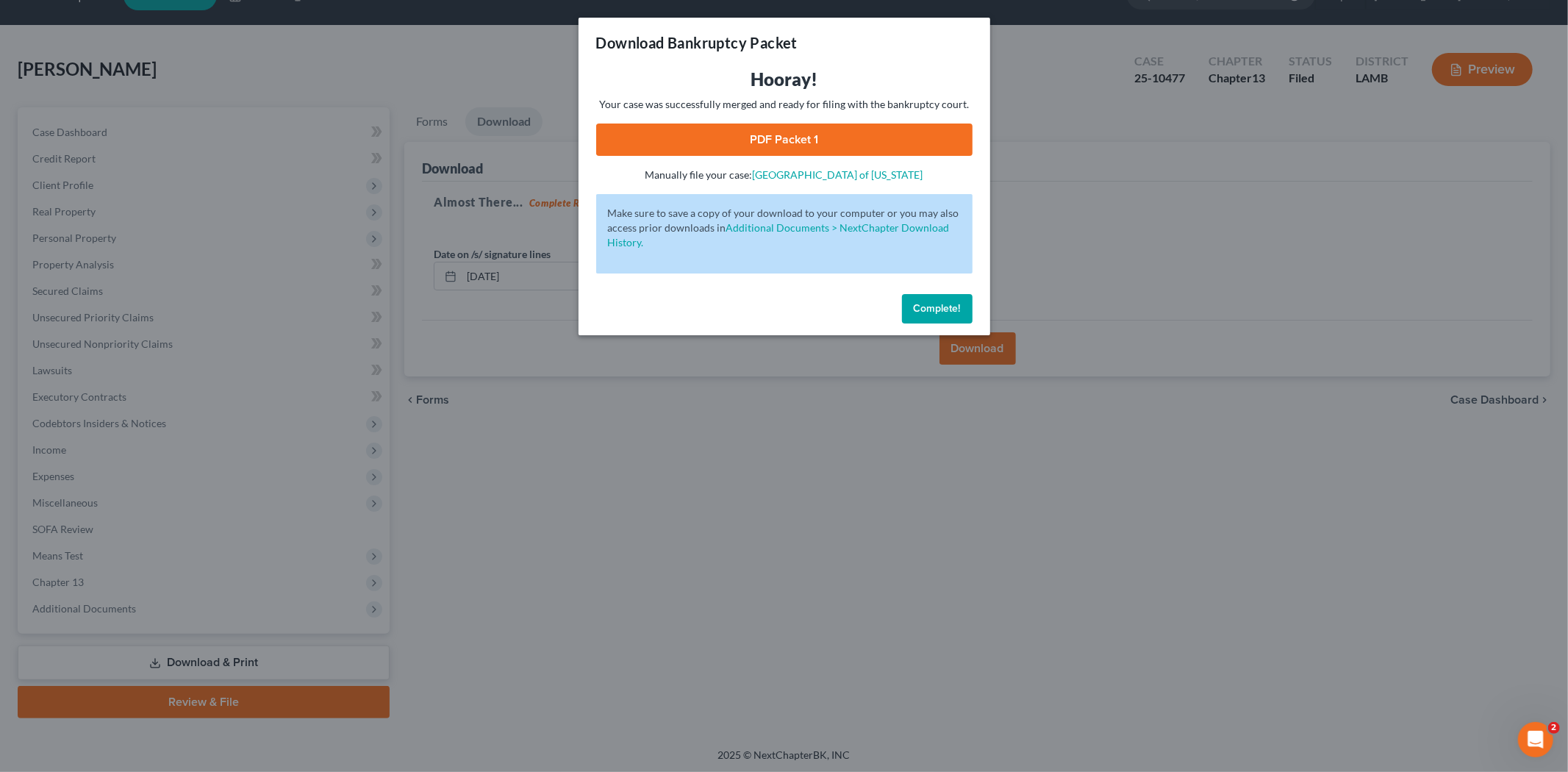
click at [751, 138] on link "PDF Packet 1" at bounding box center [785, 140] width 377 height 33
click at [932, 310] on span "Complete!" at bounding box center [937, 308] width 47 height 12
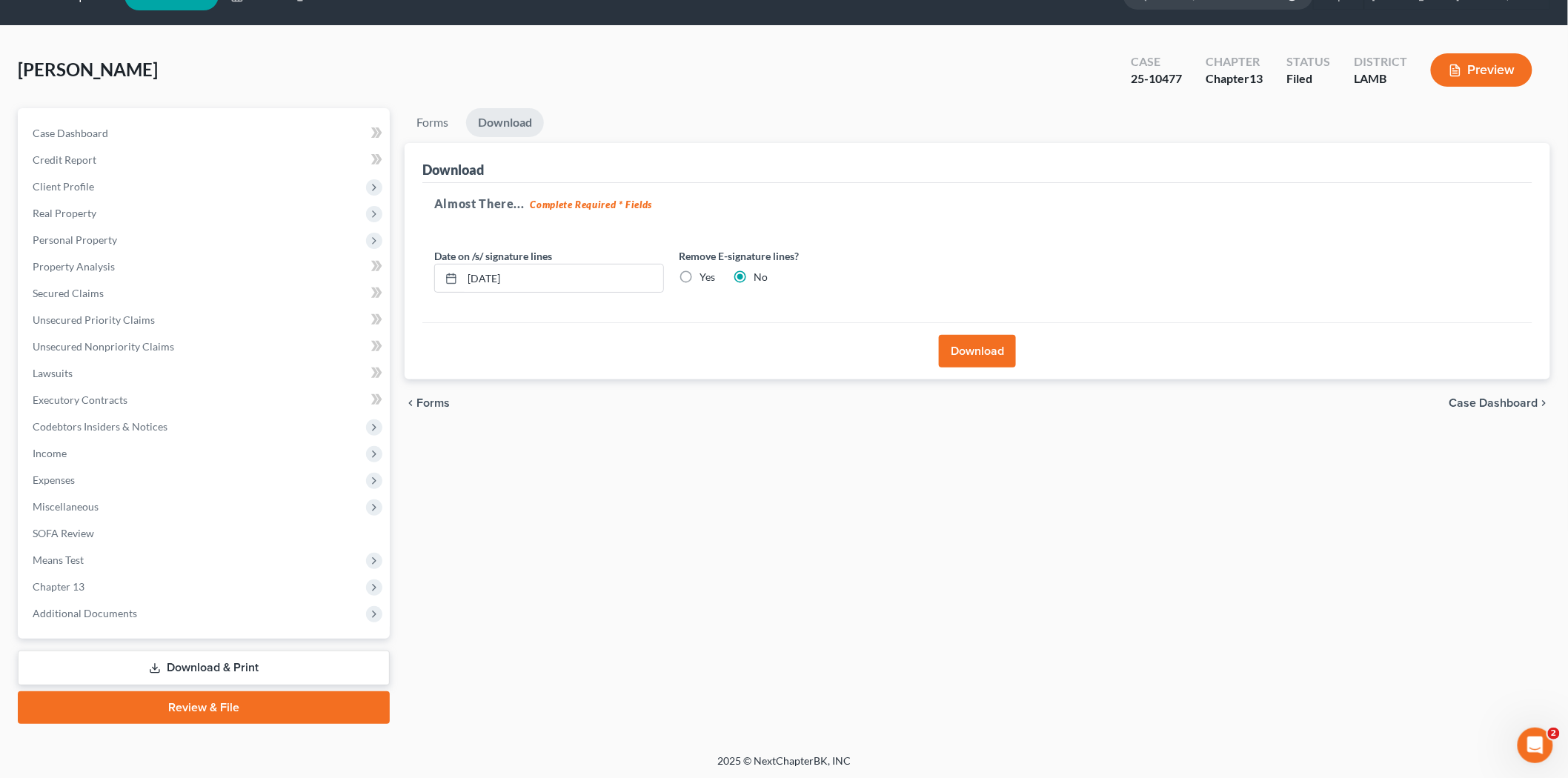
click at [181, 700] on link "Review & File" at bounding box center [203, 708] width 372 height 33
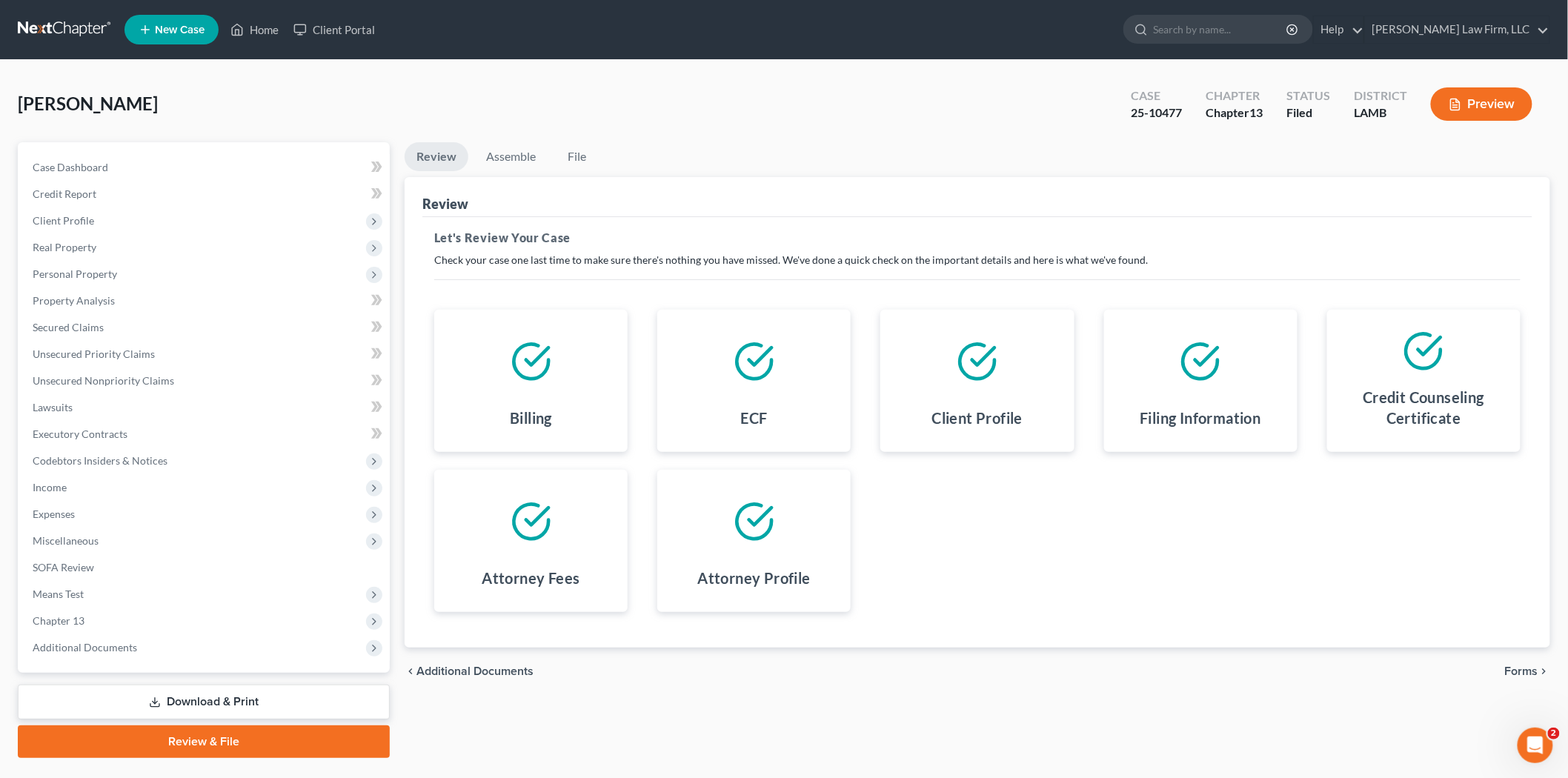
click at [172, 700] on link "Download & Print" at bounding box center [203, 702] width 372 height 35
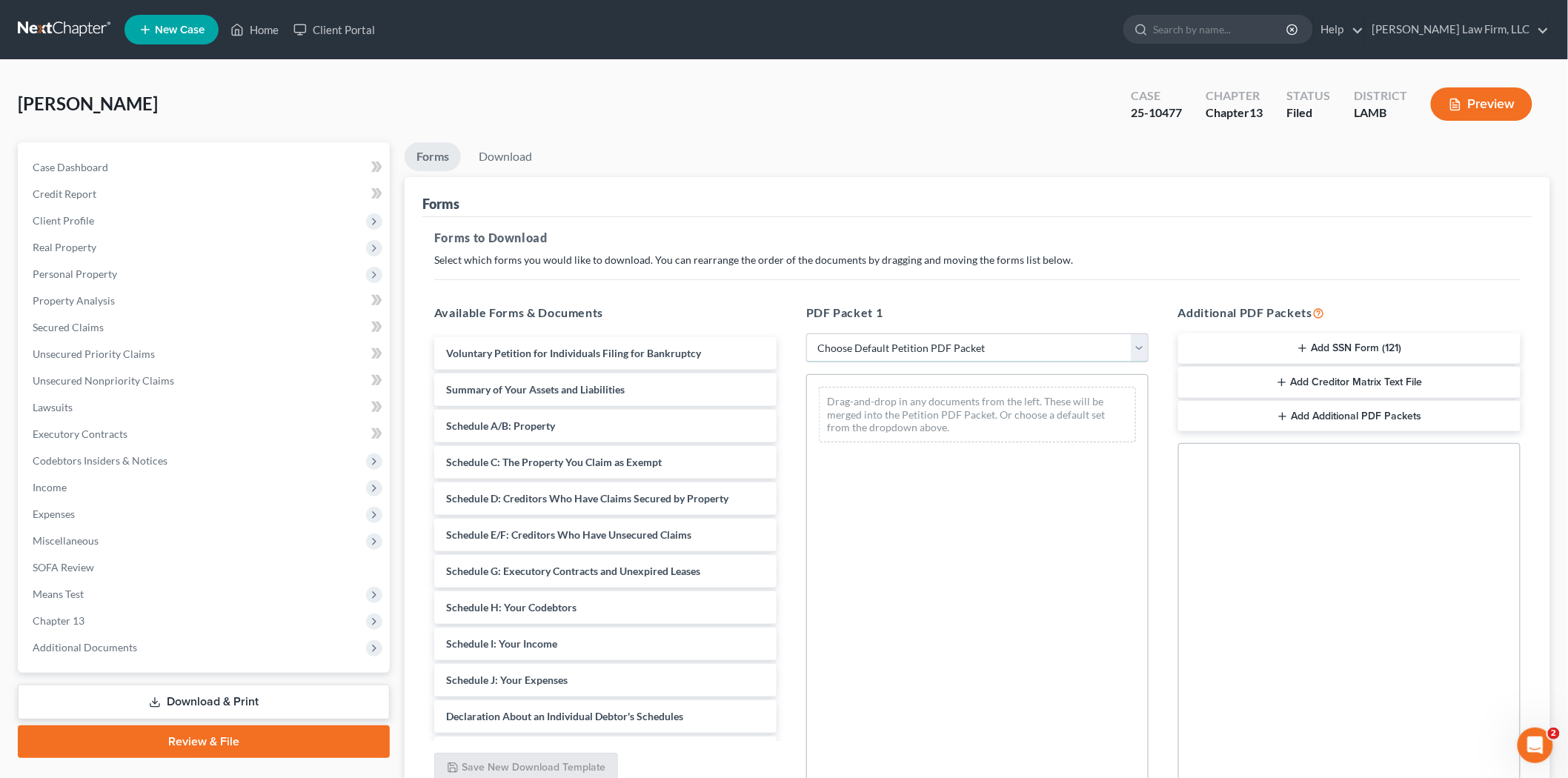
click at [1123, 342] on select "Choose Default Petition PDF Packet Complete Bankruptcy Petition (all forms and …" at bounding box center [978, 348] width 343 height 30
select select "2"
click at [807, 333] on select "Choose Default Petition PDF Packet Complete Bankruptcy Petition (all forms and …" at bounding box center [978, 348] width 343 height 30
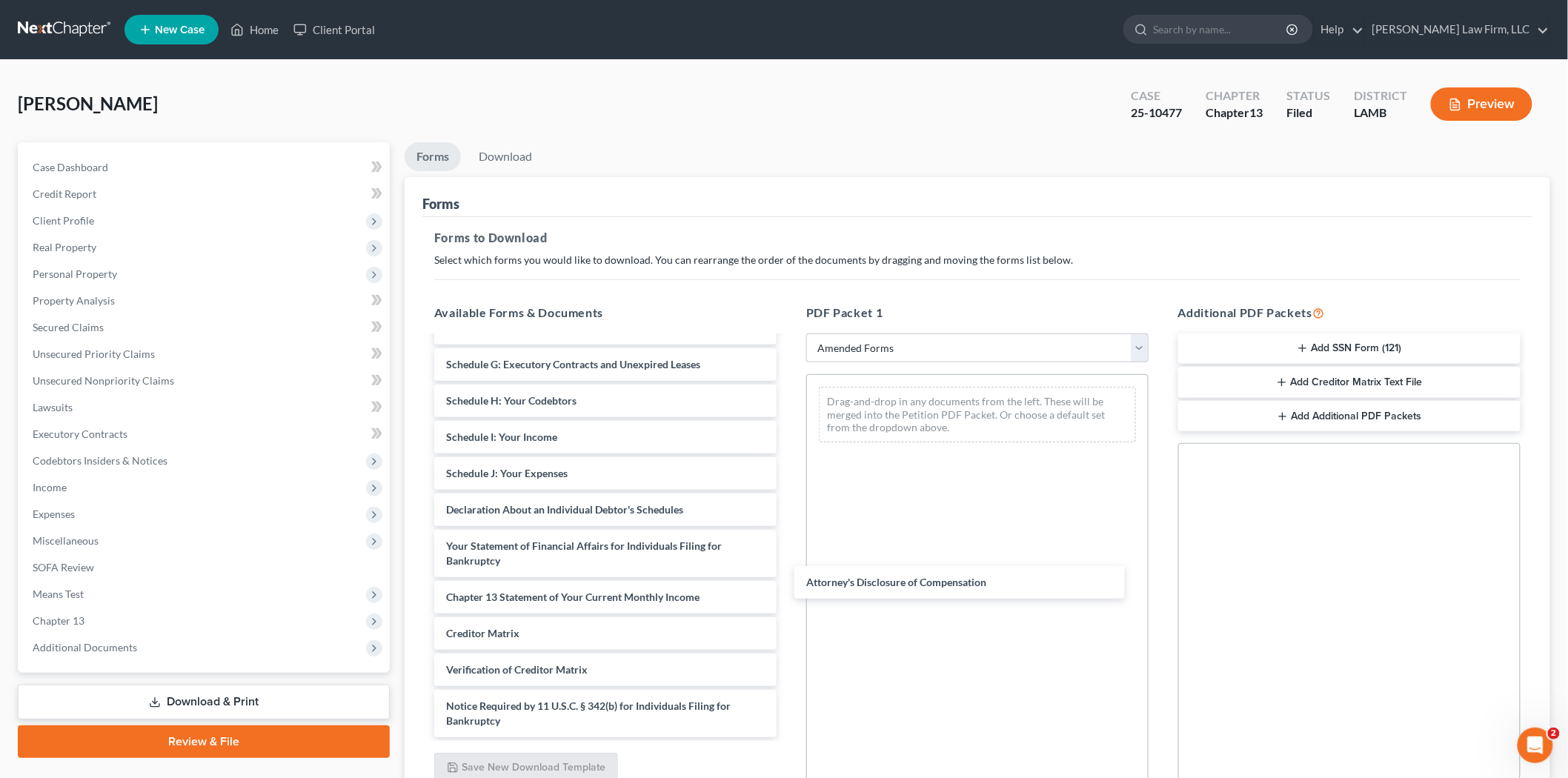
scroll to position [206, 0]
drag, startPoint x: 487, startPoint y: 717, endPoint x: 884, endPoint y: 398, distance: 509.3
click at [788, 398] on div "Attorney's Disclosure of Compensation Voluntary Petition for Individuals Filing…" at bounding box center [605, 434] width 366 height 607
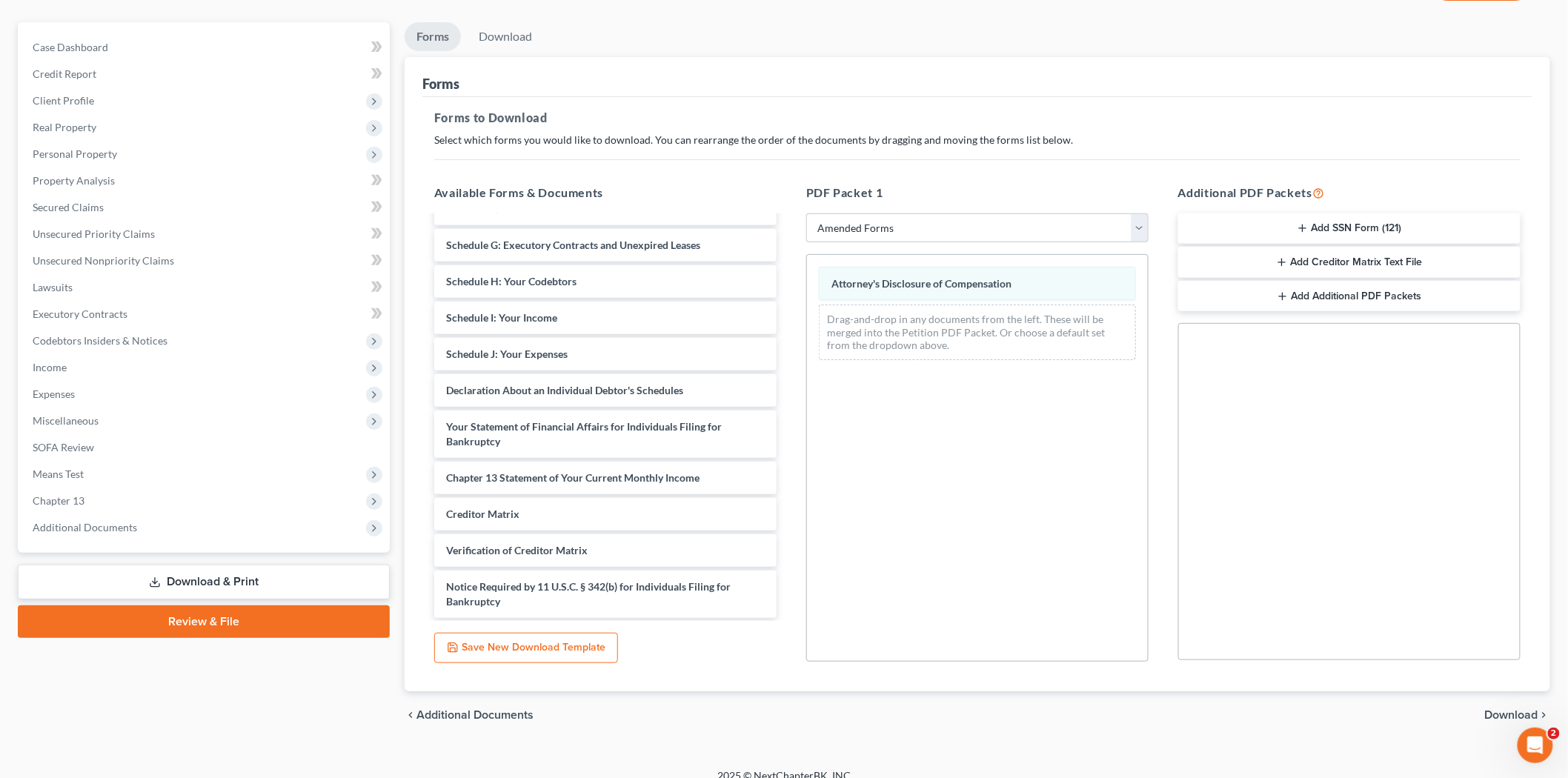
scroll to position [138, 0]
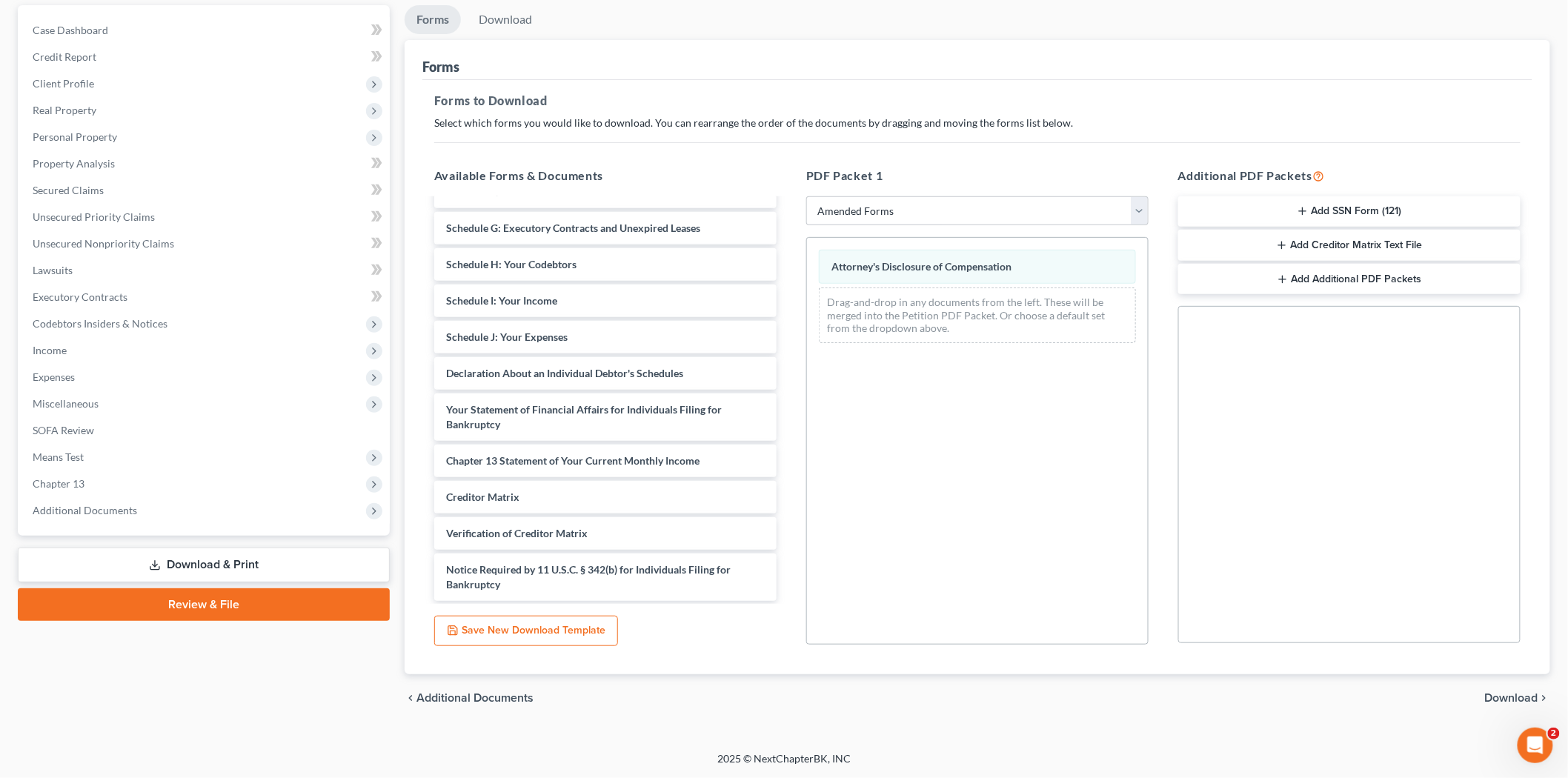
click at [1510, 696] on span "Download" at bounding box center [1511, 699] width 53 height 12
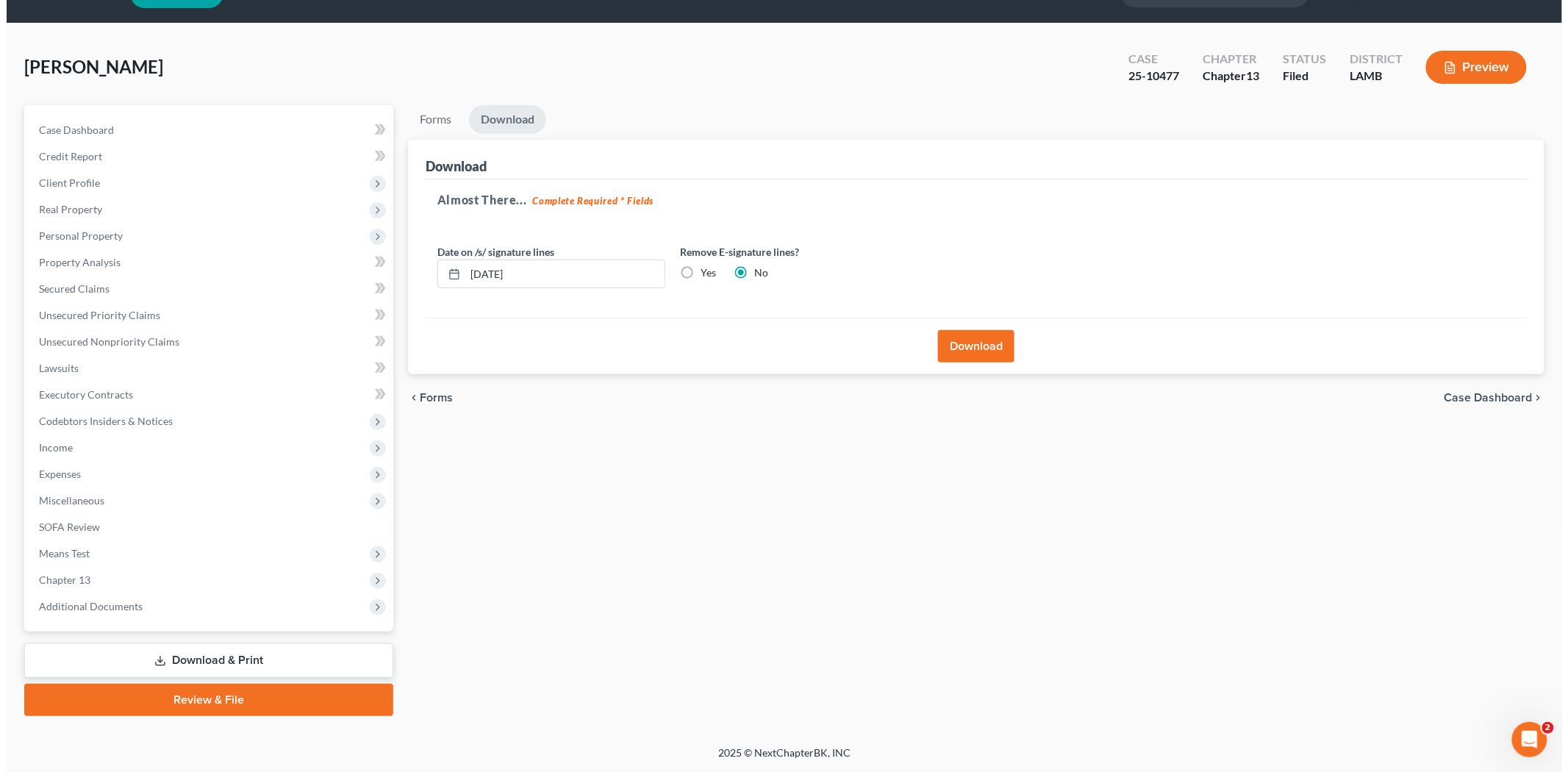
scroll to position [34, 0]
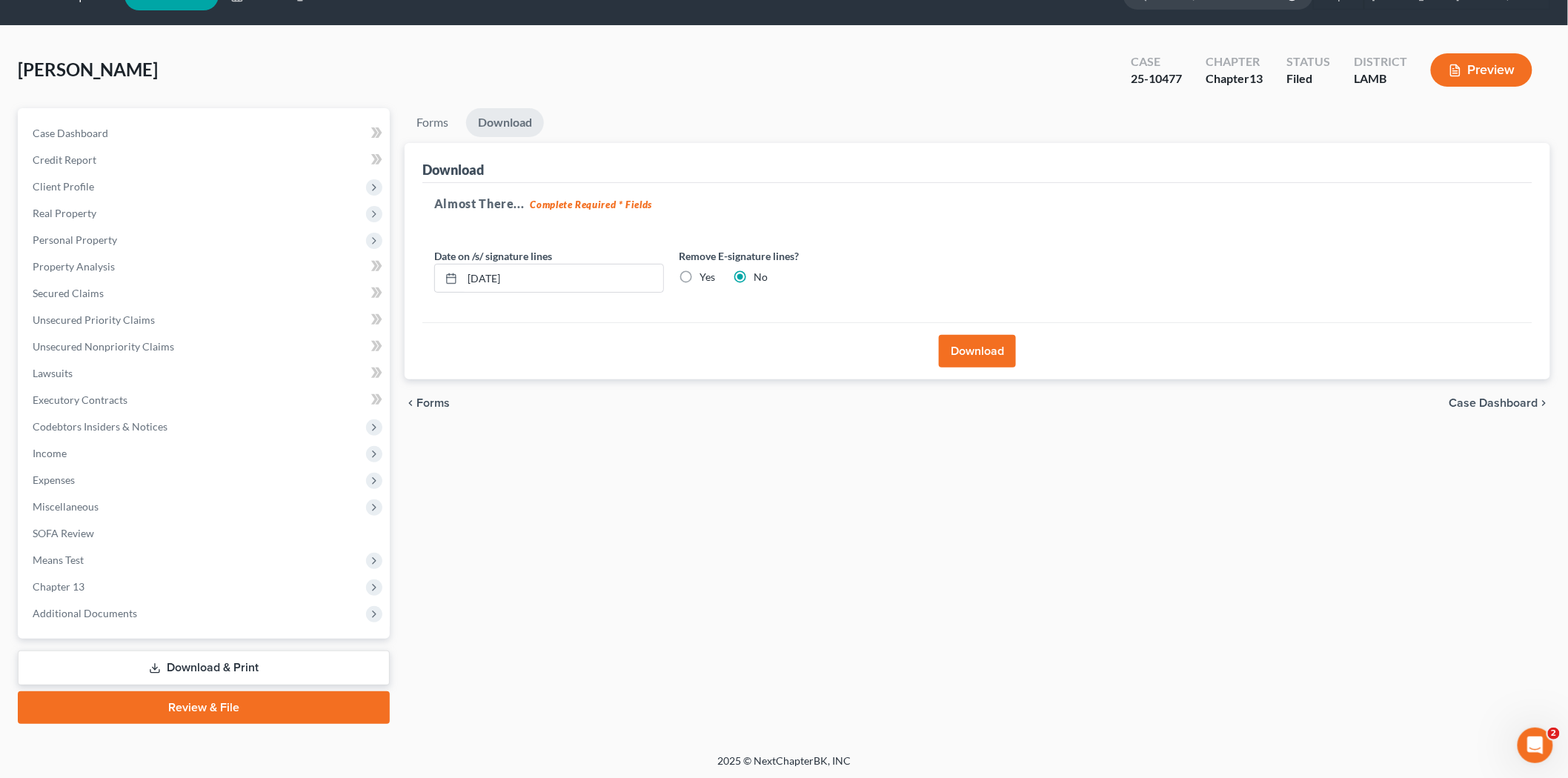
click at [983, 357] on button "Download" at bounding box center [977, 352] width 77 height 33
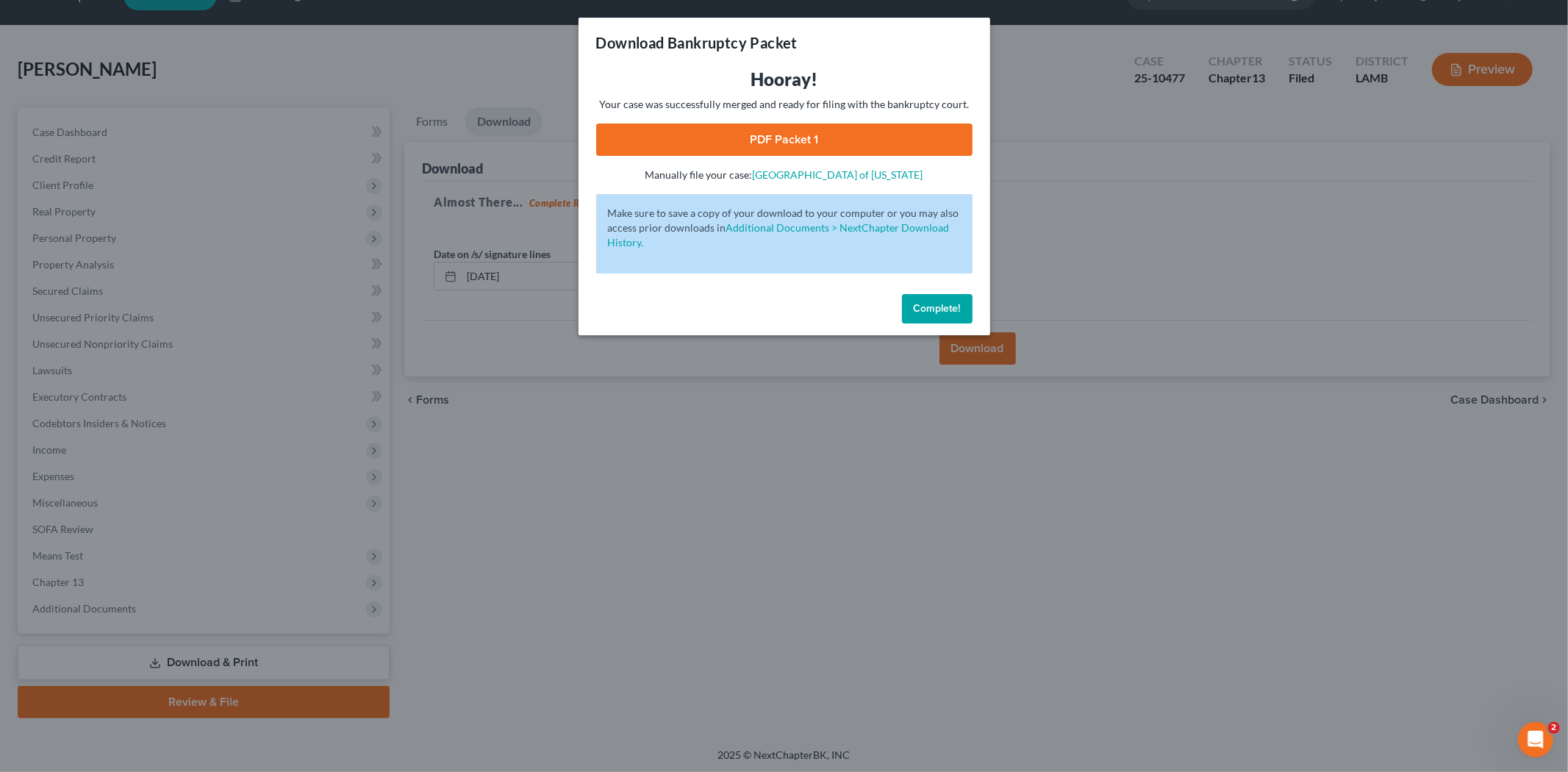
click at [825, 128] on link "PDF Packet 1" at bounding box center [785, 140] width 377 height 33
